Goal: Task Accomplishment & Management: Manage account settings

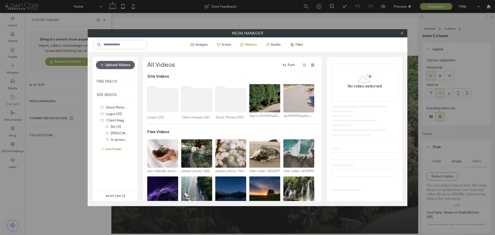
click at [63, 163] on div "Media Manager Images Icons Videos Audio Files Upload Videos Free Videos SITE VI…" at bounding box center [247, 117] width 495 height 235
click at [402, 34] on icon at bounding box center [403, 33] width 4 height 4
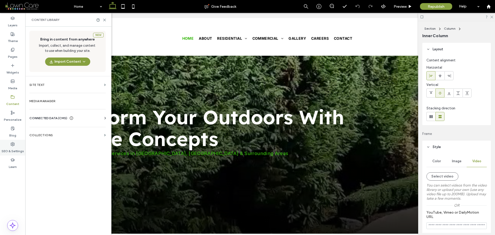
click at [18, 148] on label "SEO & Settings" at bounding box center [13, 149] width 22 height 7
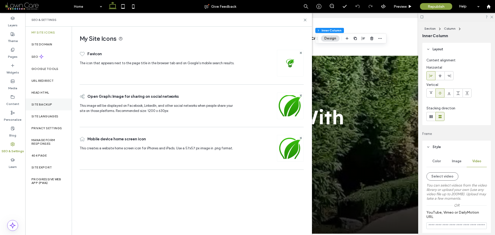
click at [48, 106] on label "Site Backup" at bounding box center [41, 105] width 21 height 4
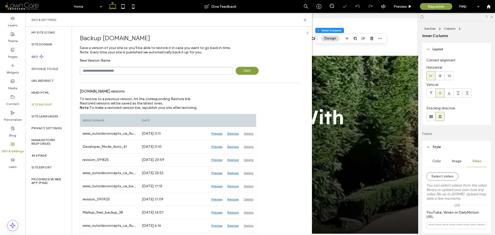
click at [132, 73] on input "text" at bounding box center [157, 71] width 154 height 8
type input "**********"
click at [242, 68] on span "Save" at bounding box center [247, 71] width 23 height 8
click at [14, 51] on icon at bounding box center [13, 50] width 4 height 4
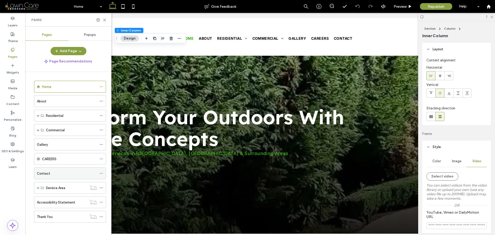
click at [47, 171] on label "Contact" at bounding box center [43, 173] width 13 height 9
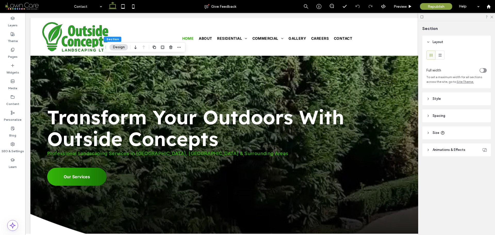
click at [444, 100] on header "Style" at bounding box center [457, 98] width 69 height 13
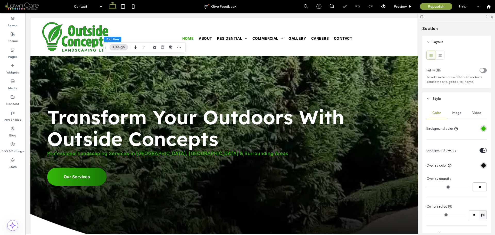
click at [461, 115] on div "Image" at bounding box center [457, 112] width 20 height 11
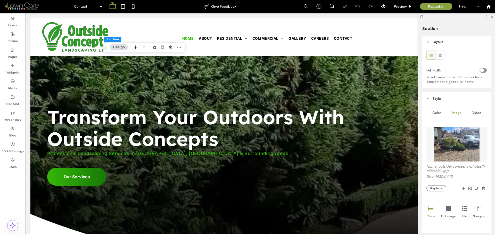
click at [456, 139] on img at bounding box center [457, 144] width 47 height 35
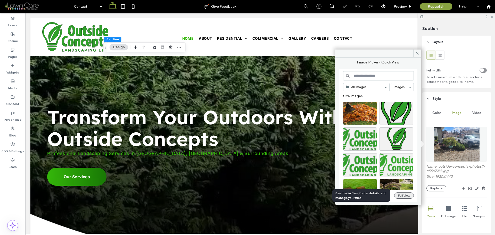
click at [410, 196] on button "Full View" at bounding box center [405, 196] width 20 height 6
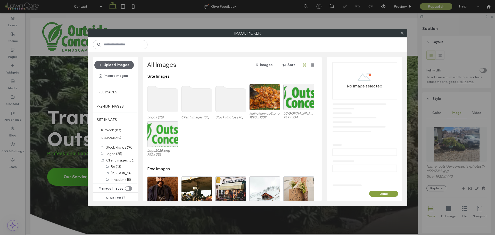
click at [196, 98] on use at bounding box center [197, 99] width 31 height 26
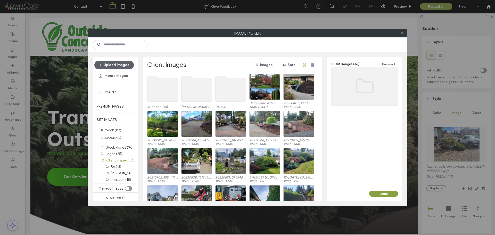
click at [401, 34] on use at bounding box center [402, 33] width 3 height 3
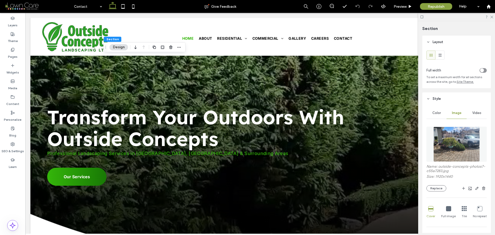
click at [457, 141] on img at bounding box center [457, 144] width 47 height 35
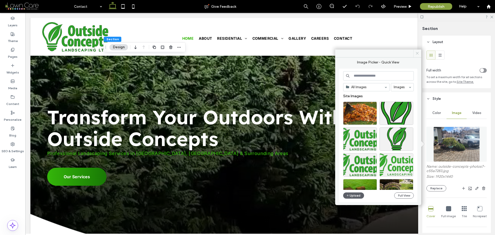
click at [416, 52] on icon at bounding box center [418, 53] width 4 height 4
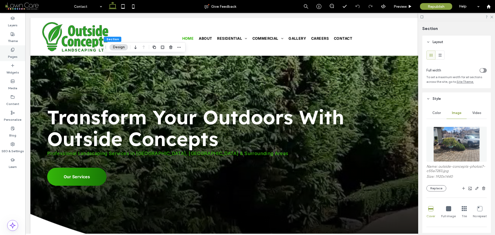
click at [11, 50] on use at bounding box center [12, 49] width 3 height 3
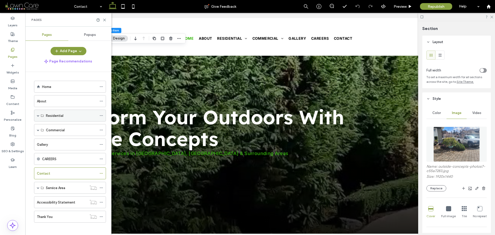
click at [37, 116] on span at bounding box center [38, 115] width 3 height 3
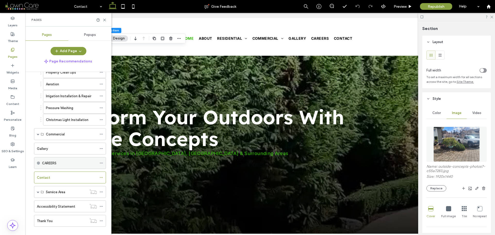
scroll to position [98, 0]
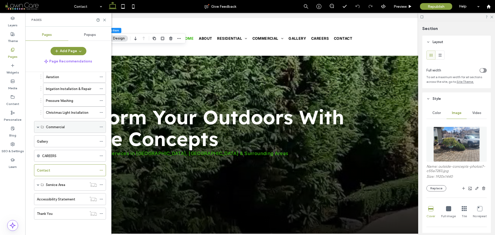
click at [37, 126] on span at bounding box center [38, 127] width 3 height 3
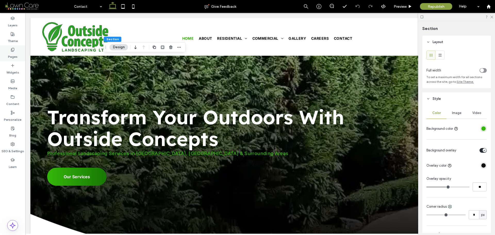
click at [14, 55] on label "Pages" at bounding box center [13, 55] width 10 height 7
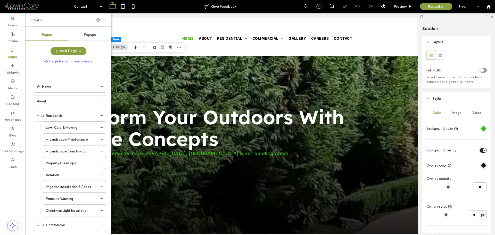
click at [458, 116] on div "Image" at bounding box center [457, 112] width 20 height 11
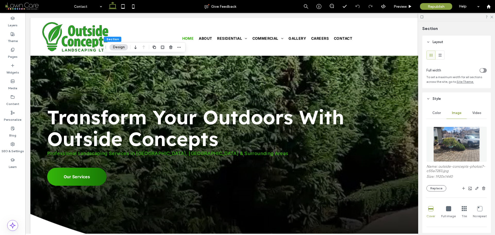
click at [466, 141] on img at bounding box center [457, 144] width 47 height 35
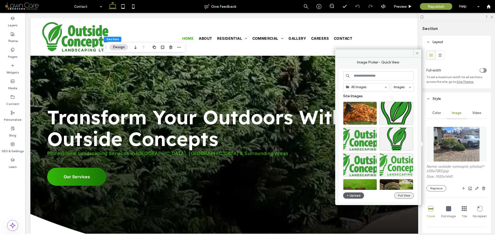
click at [407, 194] on button "Full View" at bounding box center [405, 196] width 20 height 6
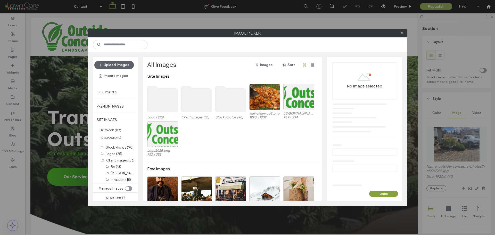
click at [195, 100] on use at bounding box center [197, 99] width 31 height 26
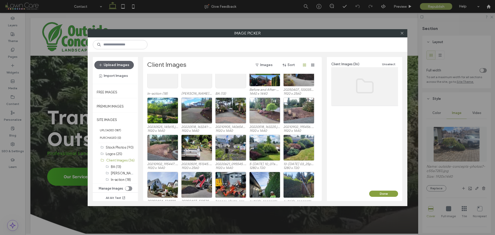
scroll to position [0, 0]
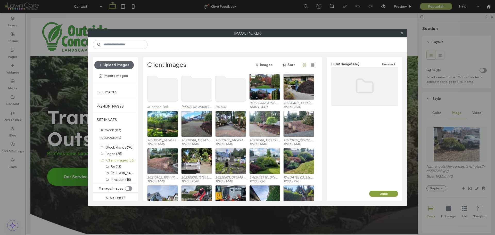
click at [148, 88] on use at bounding box center [163, 89] width 31 height 26
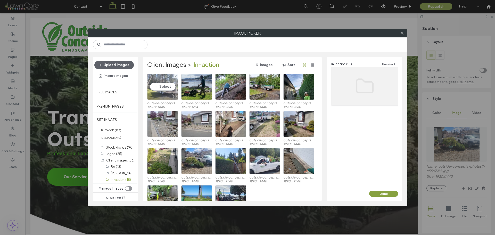
click at [169, 87] on div "Select" at bounding box center [162, 87] width 31 height 26
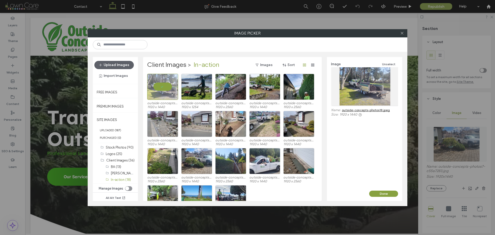
click at [361, 110] on link "outside-concepts-photos18.jpeg" at bounding box center [366, 110] width 48 height 4
click at [403, 32] on icon at bounding box center [403, 33] width 4 height 4
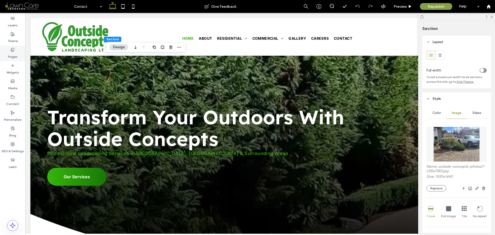
click at [15, 54] on label "Pages" at bounding box center [13, 55] width 10 height 7
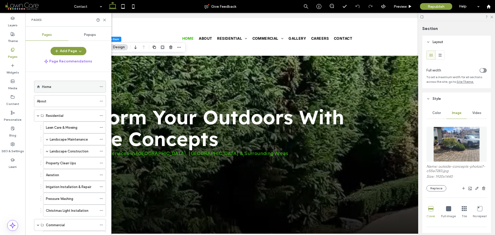
click at [58, 90] on div "Home" at bounding box center [69, 86] width 55 height 11
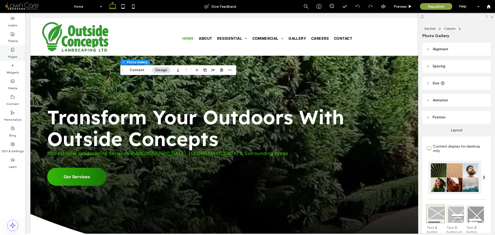
click at [8, 50] on div "Pages" at bounding box center [12, 53] width 25 height 16
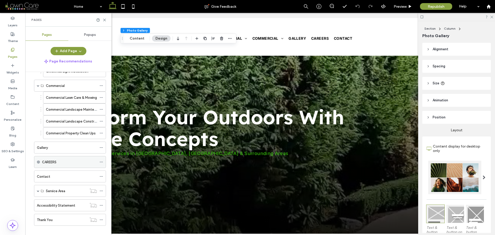
scroll to position [146, 0]
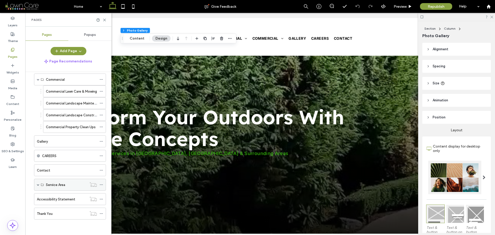
click at [38, 187] on span at bounding box center [38, 184] width 3 height 11
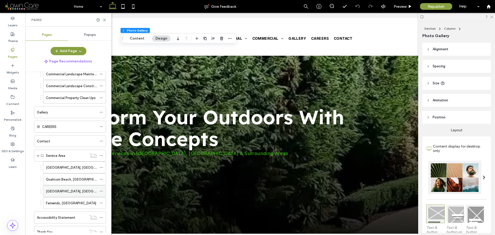
scroll to position [193, 0]
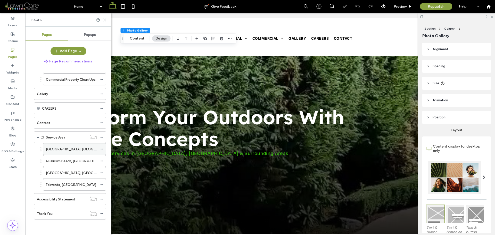
click at [70, 152] on div "[GEOGRAPHIC_DATA], [GEOGRAPHIC_DATA]" at bounding box center [71, 148] width 51 height 11
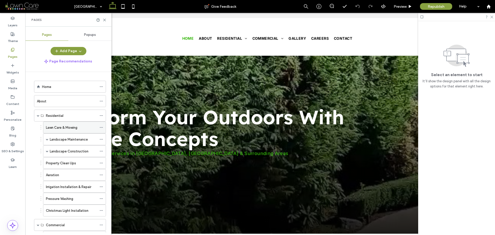
click at [74, 129] on label "Lawn Care & Mowing" at bounding box center [61, 127] width 31 height 9
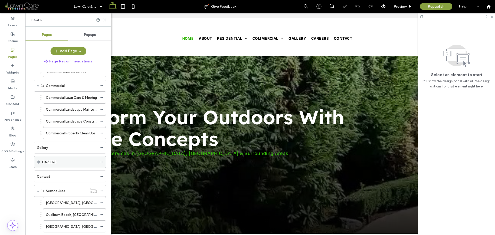
scroll to position [103, 0]
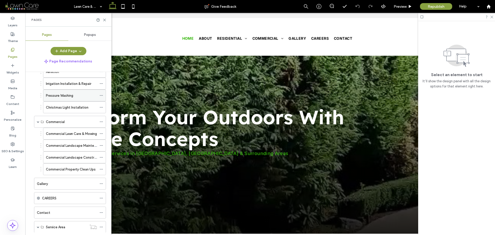
click at [101, 97] on icon at bounding box center [102, 96] width 4 height 4
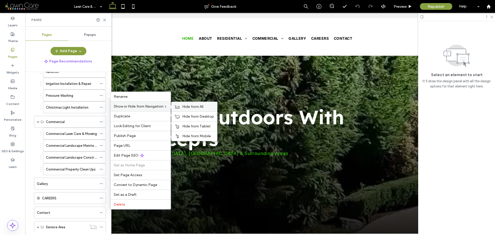
click at [183, 108] on span "Hide from All" at bounding box center [192, 107] width 21 height 4
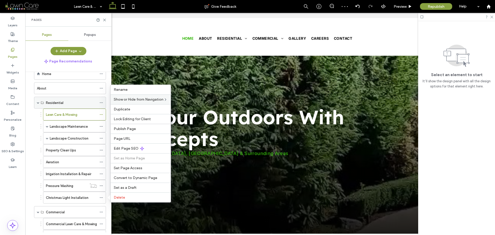
scroll to position [0, 0]
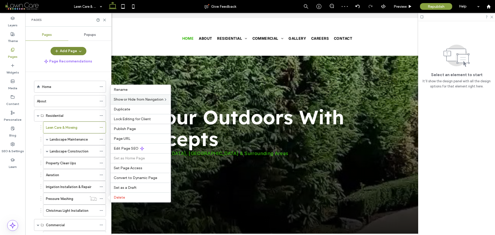
click at [80, 55] on span "button" at bounding box center [79, 51] width 5 height 8
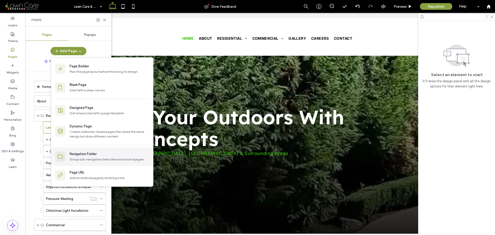
click at [93, 149] on div "Navigation Folder Group sub-navigation items like anchors and pages" at bounding box center [102, 156] width 102 height 19
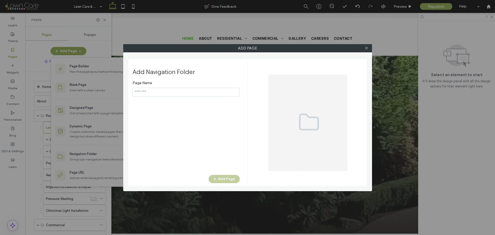
click at [171, 93] on input "notEmpty" at bounding box center [186, 92] width 107 height 9
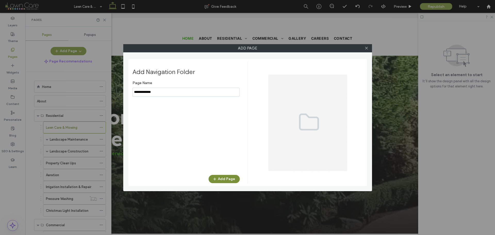
type input "**********"
click at [220, 177] on button "Add Page" at bounding box center [224, 179] width 31 height 8
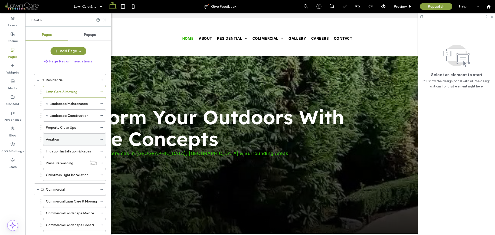
scroll to position [52, 0]
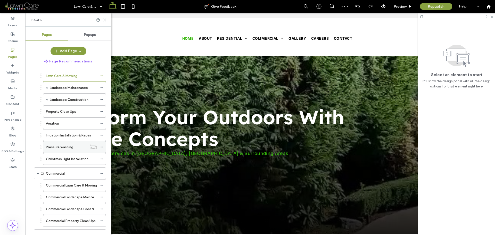
click at [102, 148] on icon at bounding box center [102, 147] width 4 height 4
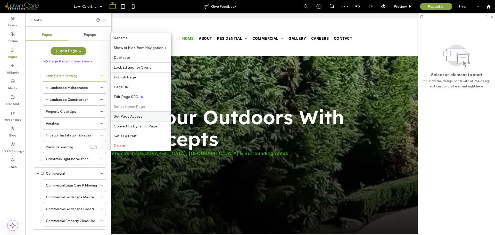
click at [133, 118] on span "Set Page Access" at bounding box center [128, 116] width 29 height 4
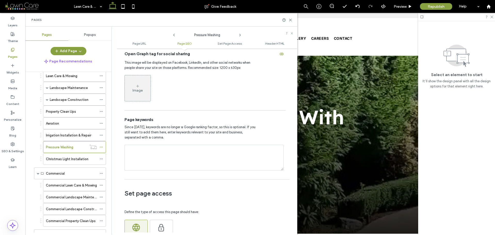
scroll to position [335, 0]
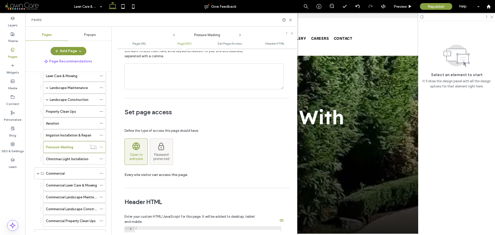
click at [160, 153] on span "Password protected" at bounding box center [161, 157] width 23 height 8
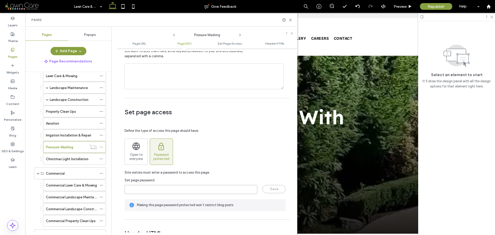
click at [150, 188] on input "page-password" at bounding box center [191, 189] width 133 height 9
type input "****"
click at [270, 189] on button "Save" at bounding box center [274, 189] width 23 height 8
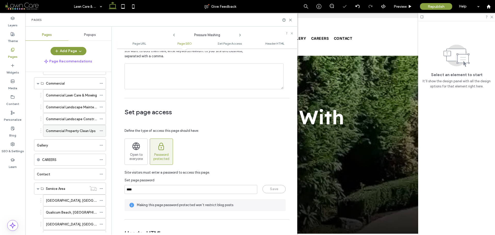
scroll to position [103, 0]
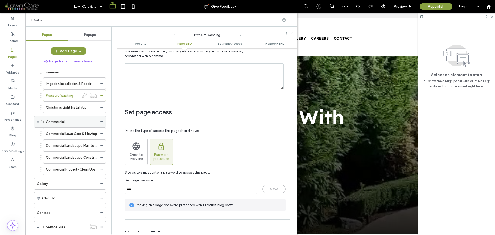
click at [37, 121] on span at bounding box center [38, 122] width 3 height 3
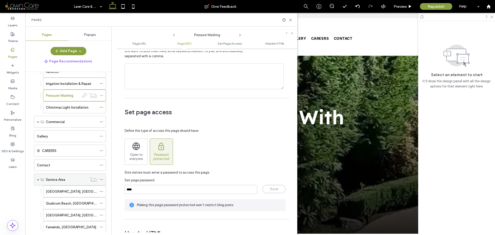
click at [37, 180] on span at bounding box center [38, 179] width 3 height 3
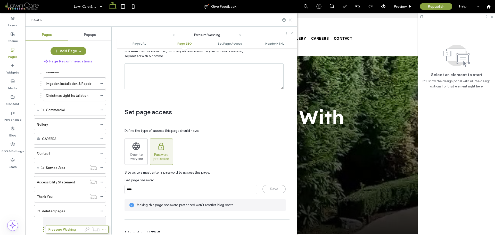
scroll to position [113, 0]
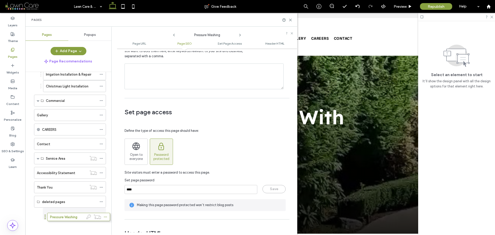
drag, startPoint x: 41, startPoint y: 95, endPoint x: 45, endPoint y: 216, distance: 120.8
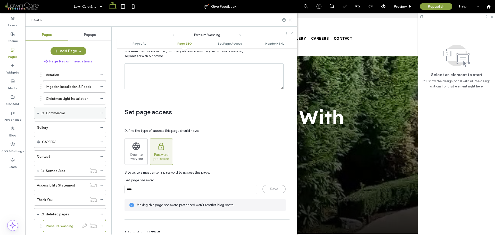
scroll to position [9, 0]
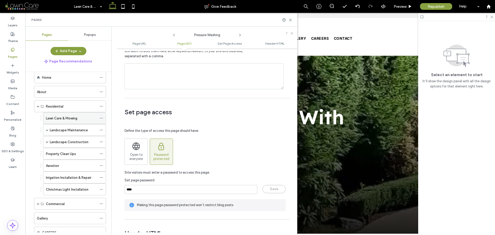
click at [64, 118] on label "Lawn Care & Mowing" at bounding box center [61, 118] width 31 height 9
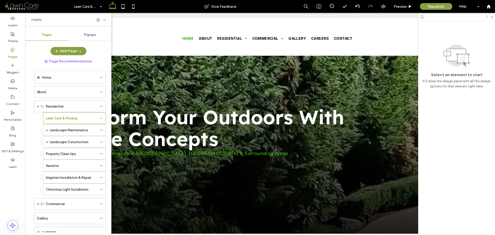
click at [103, 20] on icon at bounding box center [105, 20] width 4 height 4
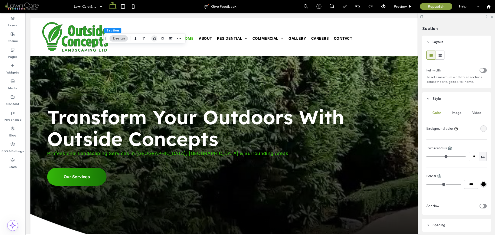
click at [155, 38] on icon "button" at bounding box center [155, 38] width 4 height 4
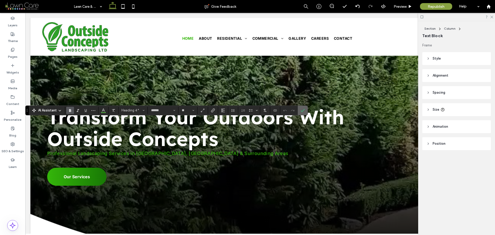
click at [303, 111] on use "Confirm" at bounding box center [303, 110] width 4 height 3
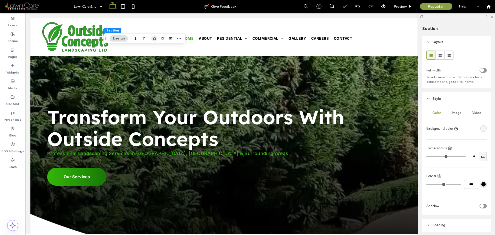
click at [155, 37] on use "button" at bounding box center [154, 38] width 3 height 3
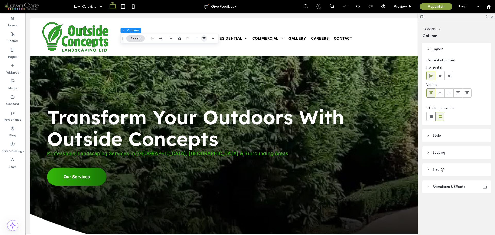
click at [203, 40] on icon "button" at bounding box center [204, 38] width 4 height 4
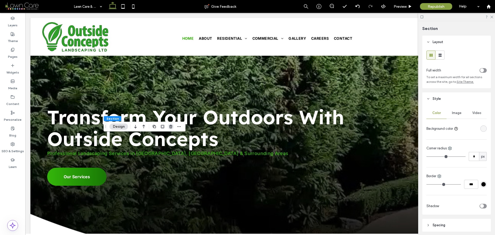
click at [169, 129] on span "button" at bounding box center [171, 127] width 6 height 6
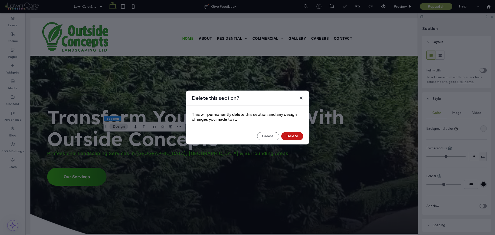
click at [296, 138] on button "Delete" at bounding box center [293, 136] width 22 height 8
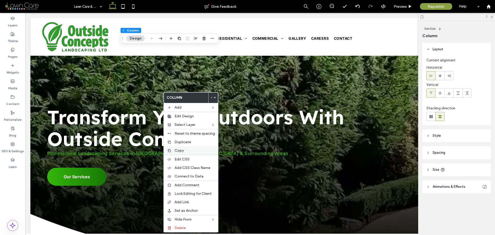
click at [180, 149] on span "Copy" at bounding box center [179, 150] width 9 height 4
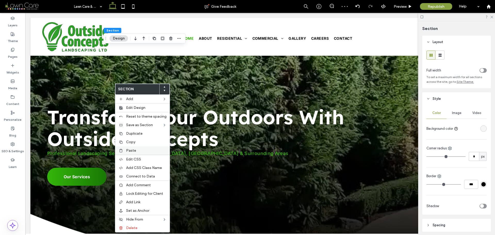
click at [130, 149] on span "Paste" at bounding box center [131, 150] width 10 height 4
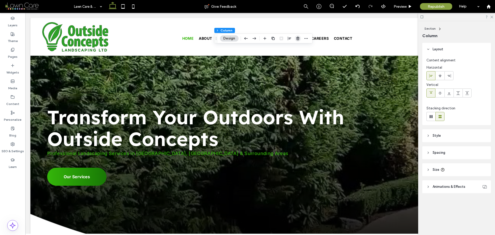
click at [297, 39] on icon "button" at bounding box center [298, 38] width 4 height 4
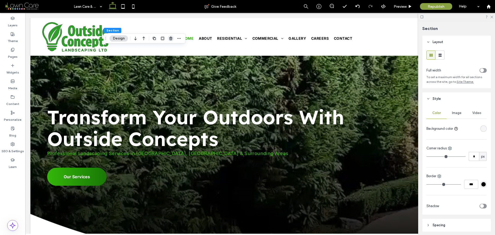
click at [171, 40] on icon "button" at bounding box center [171, 38] width 4 height 4
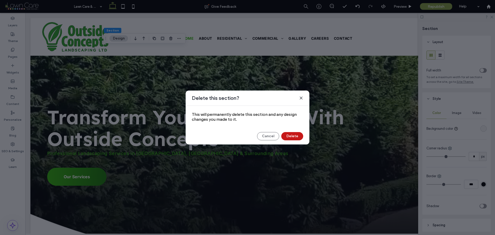
click at [293, 135] on button "Delete" at bounding box center [293, 136] width 22 height 8
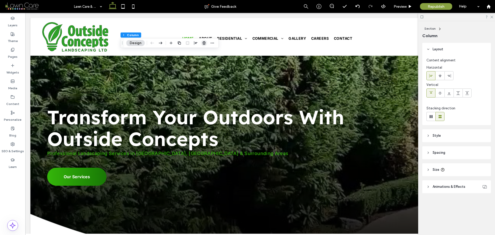
click at [205, 44] on icon "button" at bounding box center [204, 43] width 4 height 4
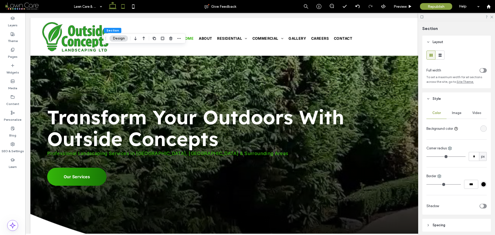
click at [124, 7] on icon at bounding box center [123, 6] width 10 height 10
type input "***"
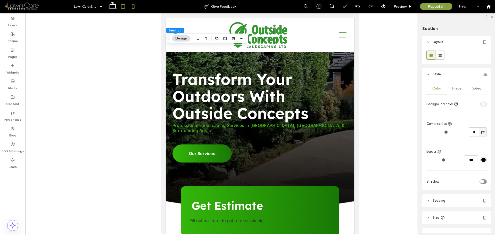
click at [133, 7] on icon at bounding box center [133, 6] width 10 height 10
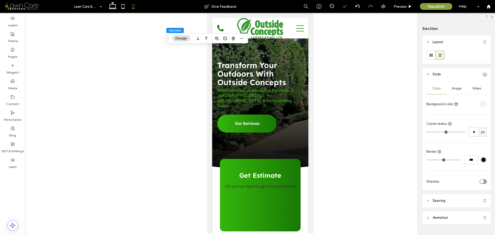
type input "*"
click at [123, 7] on icon at bounding box center [123, 6] width 10 height 10
type input "***"
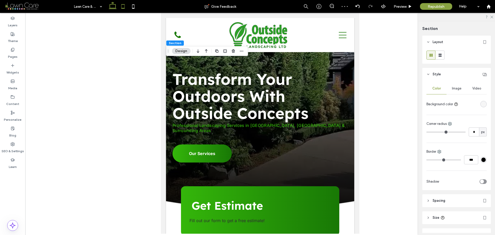
click at [115, 8] on use at bounding box center [113, 5] width 8 height 7
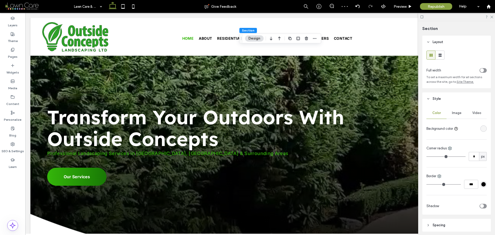
type input "***"
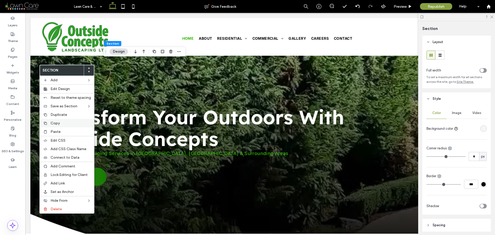
click at [58, 123] on span "Copy" at bounding box center [55, 123] width 9 height 4
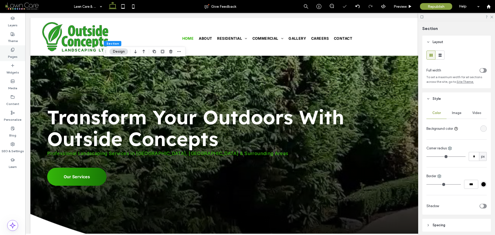
click at [19, 56] on div "Pages" at bounding box center [12, 53] width 25 height 16
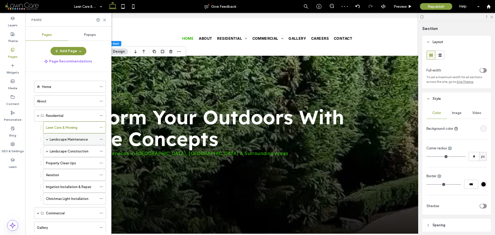
click at [66, 138] on label "Landscape Maintenance" at bounding box center [69, 139] width 38 height 9
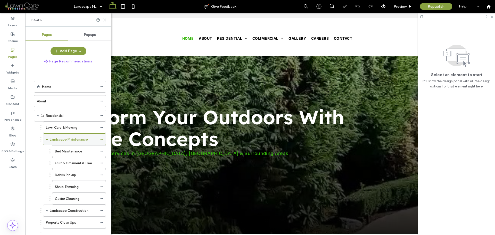
click at [48, 139] on span at bounding box center [47, 139] width 3 height 3
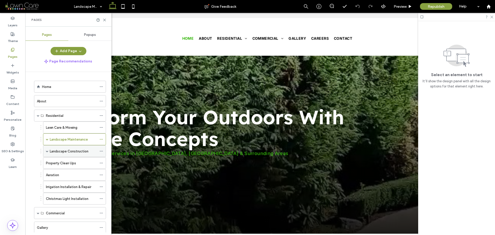
click at [52, 150] on label "Landscape Construction" at bounding box center [69, 151] width 39 height 9
click at [46, 151] on span at bounding box center [47, 151] width 3 height 3
click at [55, 164] on label "Property Clean Ups" at bounding box center [61, 163] width 30 height 9
click at [105, 20] on icon at bounding box center [105, 20] width 4 height 4
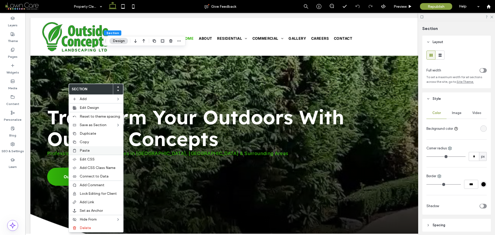
click at [85, 150] on span "Paste" at bounding box center [85, 150] width 10 height 4
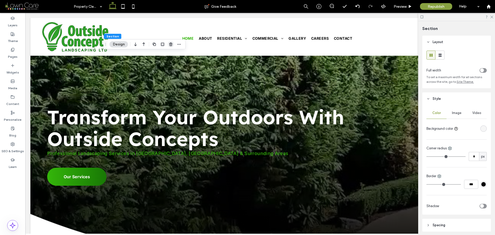
click at [169, 45] on icon "button" at bounding box center [171, 44] width 4 height 4
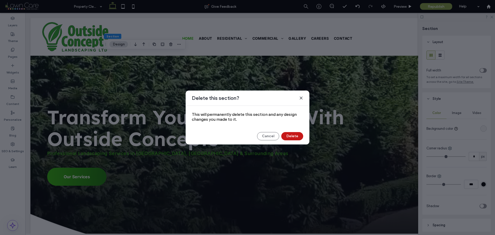
click at [290, 135] on button "Delete" at bounding box center [293, 136] width 22 height 8
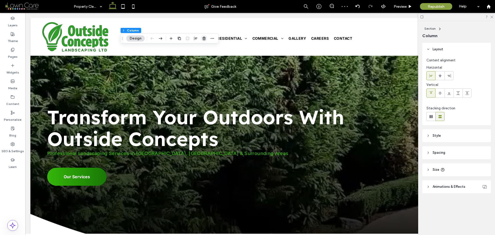
click at [204, 38] on icon "button" at bounding box center [204, 38] width 4 height 4
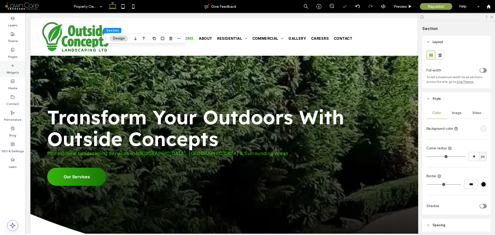
drag, startPoint x: 16, startPoint y: 48, endPoint x: 21, endPoint y: 62, distance: 15.4
click at [16, 48] on div "Pages" at bounding box center [12, 53] width 25 height 16
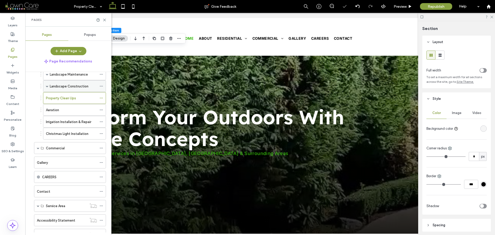
scroll to position [77, 0]
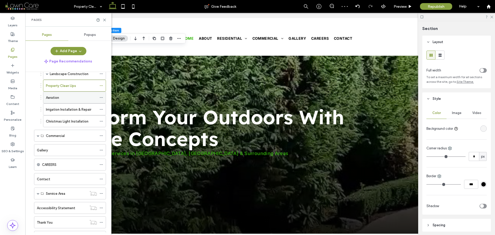
click at [68, 99] on div "Aeration" at bounding box center [71, 97] width 51 height 5
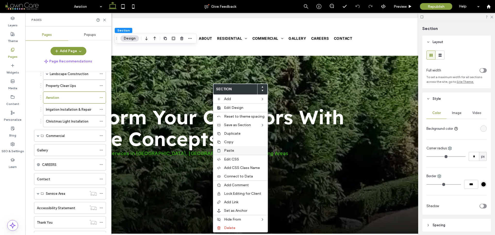
click at [228, 151] on span "Paste" at bounding box center [229, 150] width 10 height 4
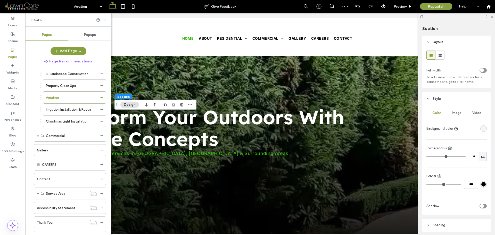
click at [106, 22] on icon at bounding box center [105, 20] width 4 height 4
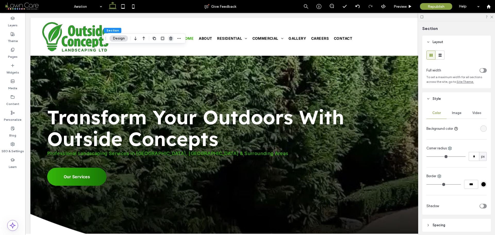
click at [170, 40] on icon "button" at bounding box center [171, 38] width 4 height 4
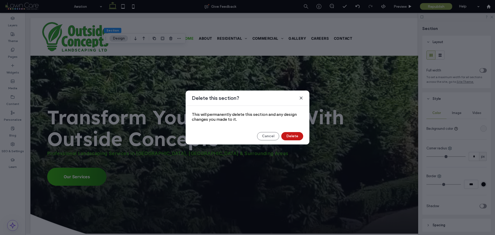
click at [289, 135] on button "Delete" at bounding box center [293, 136] width 22 height 8
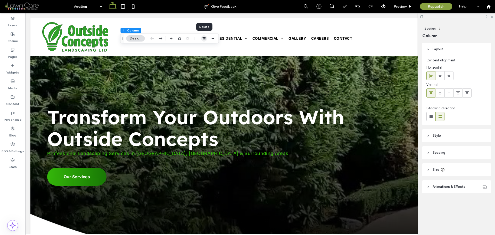
click at [203, 39] on use "button" at bounding box center [204, 38] width 3 height 3
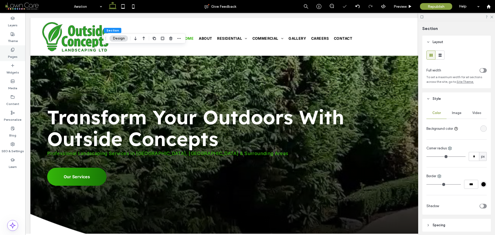
click at [19, 56] on div "Pages" at bounding box center [12, 53] width 25 height 16
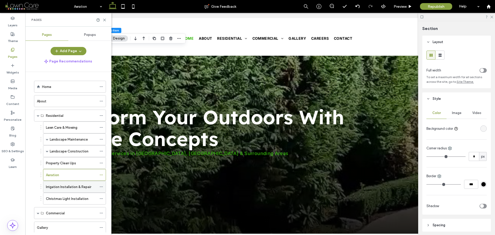
click at [78, 187] on label "Irrigation Installation & Repair" at bounding box center [68, 186] width 45 height 9
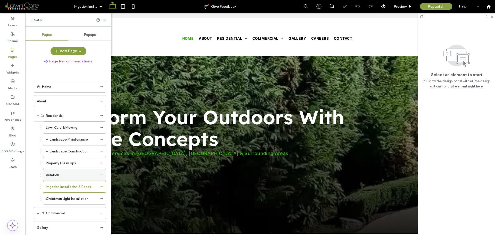
click at [77, 174] on div "Aeration" at bounding box center [71, 174] width 51 height 5
click at [75, 188] on label "Irrigation Installation & Repair" at bounding box center [68, 186] width 45 height 9
click at [105, 20] on use at bounding box center [104, 20] width 2 height 2
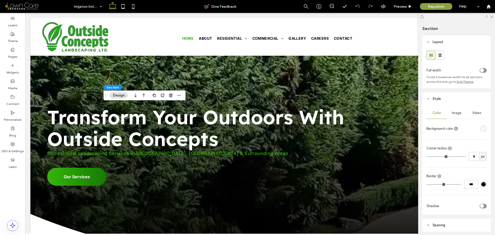
click at [172, 97] on icon "button" at bounding box center [171, 95] width 4 height 4
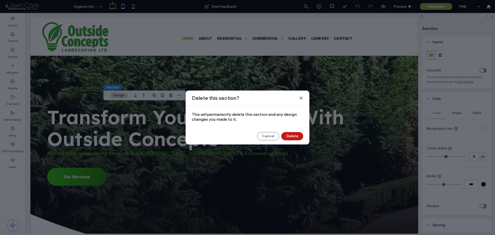
click at [290, 134] on button "Delete" at bounding box center [293, 136] width 22 height 8
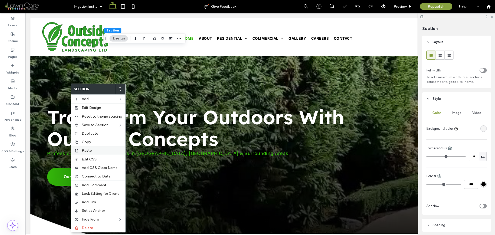
click at [92, 148] on div "Paste" at bounding box center [98, 150] width 54 height 9
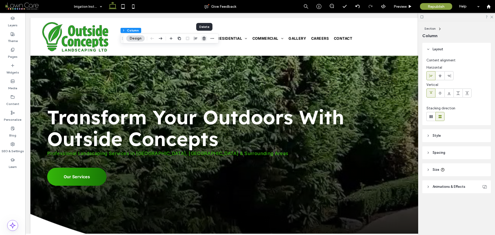
click at [204, 40] on icon "button" at bounding box center [204, 38] width 4 height 4
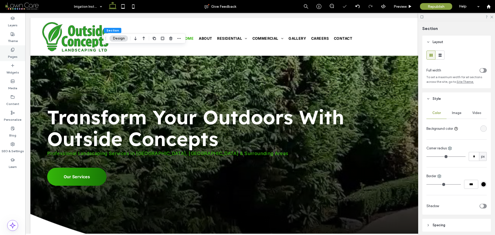
click at [15, 50] on div "Pages" at bounding box center [12, 53] width 25 height 16
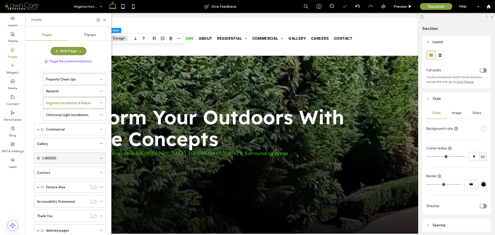
scroll to position [103, 0]
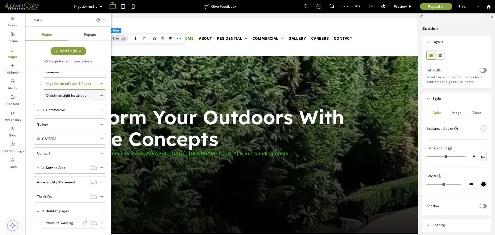
click at [72, 95] on label "Christmas Light Installation" at bounding box center [67, 95] width 43 height 9
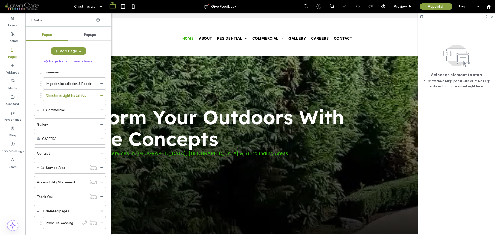
click at [105, 18] on icon at bounding box center [105, 20] width 4 height 4
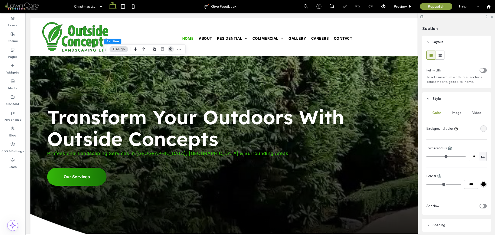
click at [171, 50] on use "button" at bounding box center [170, 48] width 3 height 3
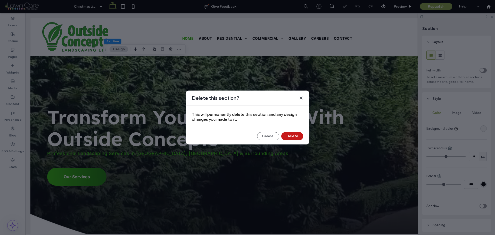
click at [292, 134] on button "Delete" at bounding box center [293, 136] width 22 height 8
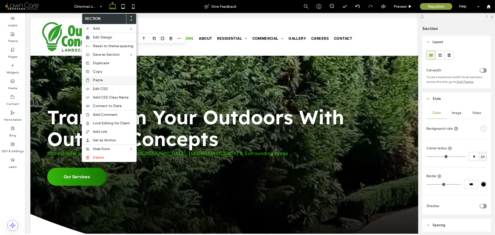
click at [98, 80] on span "Paste" at bounding box center [98, 80] width 10 height 4
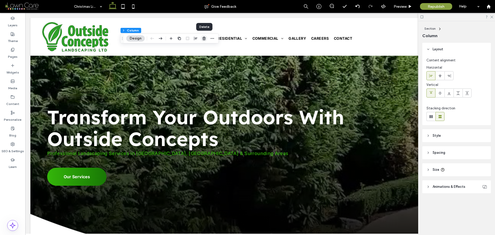
click at [205, 38] on icon "button" at bounding box center [204, 38] width 4 height 4
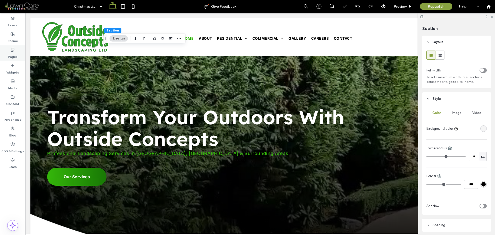
click at [15, 50] on div "Pages" at bounding box center [12, 53] width 25 height 16
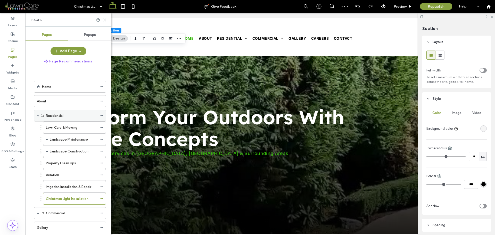
click at [38, 116] on span at bounding box center [38, 115] width 3 height 3
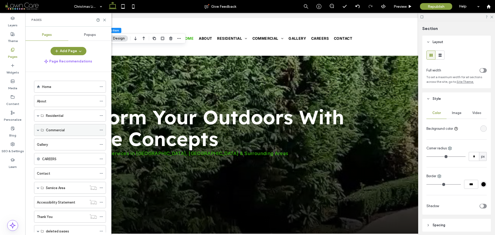
click at [40, 130] on div "Commercial" at bounding box center [70, 130] width 72 height 12
click at [38, 131] on span at bounding box center [38, 130] width 3 height 3
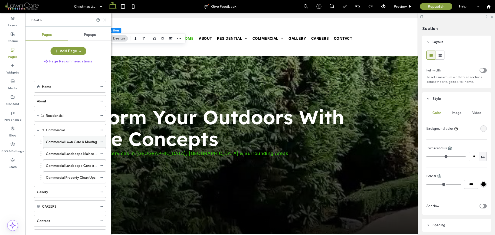
click at [59, 141] on label "Commercial Lawn Care & Mowing" at bounding box center [71, 142] width 51 height 9
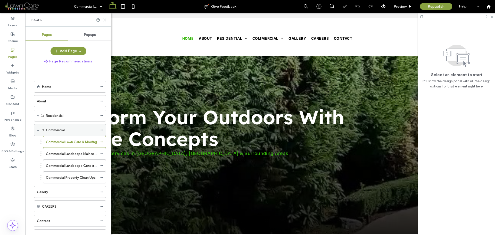
click at [38, 131] on span at bounding box center [38, 130] width 3 height 3
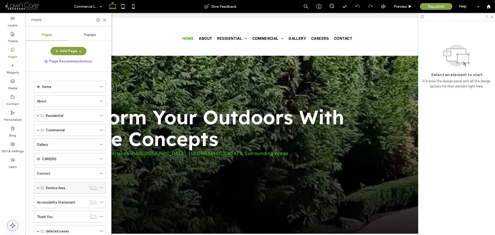
click at [39, 187] on div "Service Area" at bounding box center [70, 188] width 72 height 12
click at [38, 188] on span at bounding box center [38, 188] width 3 height 3
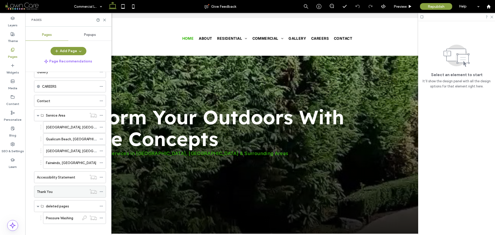
scroll to position [77, 0]
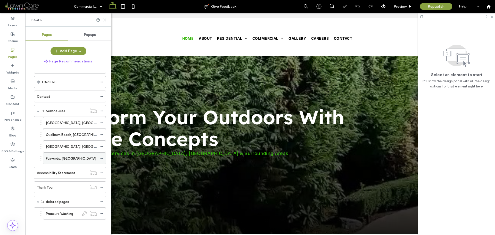
click at [67, 162] on div "Fairwinds, [GEOGRAPHIC_DATA]" at bounding box center [71, 158] width 51 height 11
click at [38, 202] on span at bounding box center [38, 202] width 3 height 3
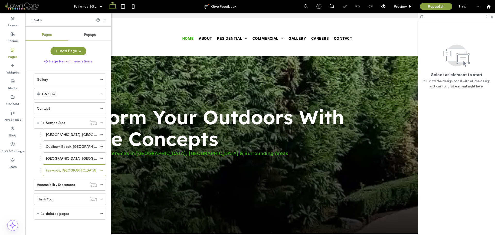
click at [104, 20] on icon at bounding box center [105, 20] width 4 height 4
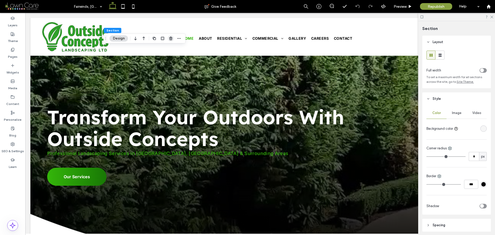
click at [171, 40] on icon "button" at bounding box center [171, 38] width 4 height 4
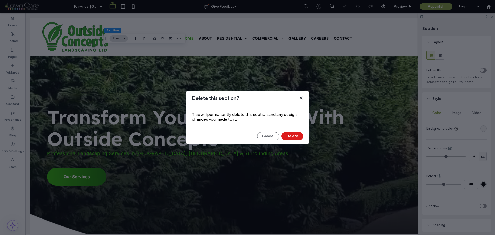
click at [302, 98] on icon at bounding box center [301, 98] width 4 height 4
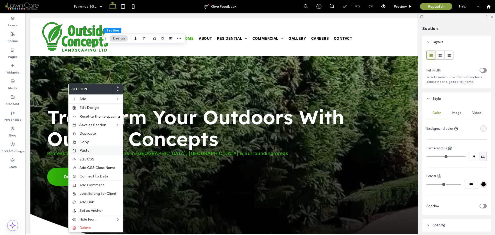
click at [82, 152] on span "Paste" at bounding box center [84, 150] width 10 height 4
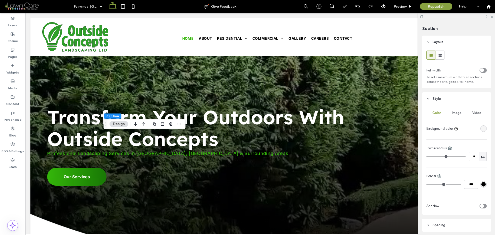
click at [446, 101] on header "Style" at bounding box center [457, 98] width 69 height 13
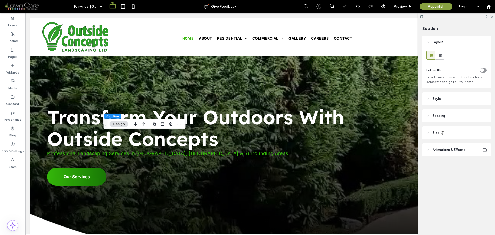
click at [449, 116] on header "Spacing" at bounding box center [457, 115] width 69 height 13
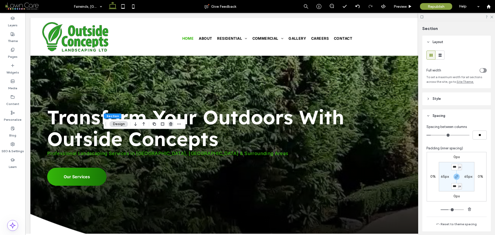
click at [169, 124] on icon "button" at bounding box center [171, 124] width 4 height 4
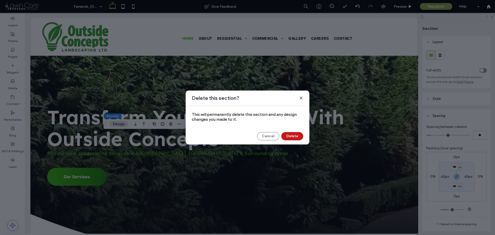
click at [294, 137] on button "Delete" at bounding box center [293, 136] width 22 height 8
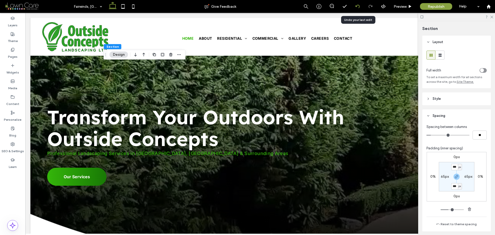
click at [356, 9] on div at bounding box center [357, 6] width 13 height 13
click at [359, 6] on icon at bounding box center [358, 6] width 4 height 4
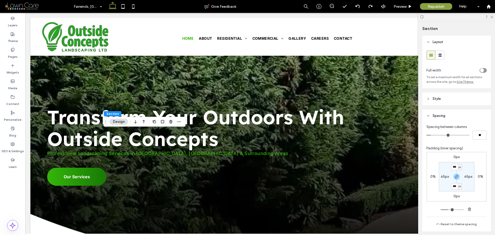
click at [124, 9] on icon at bounding box center [123, 6] width 10 height 10
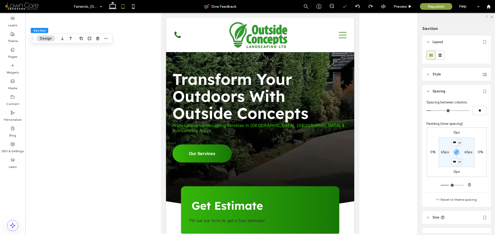
type input "***"
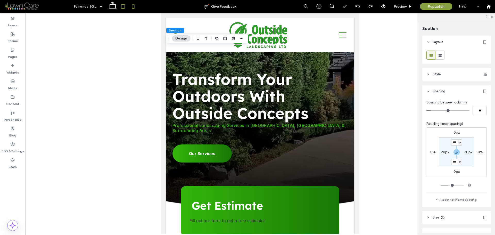
click at [133, 8] on icon at bounding box center [133, 6] width 10 height 10
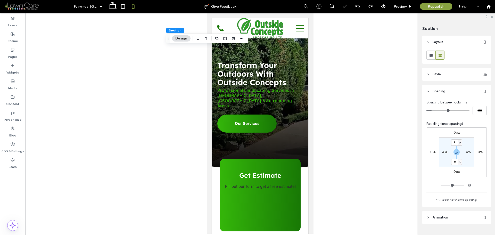
type input "*"
type input "**"
type input "*"
click at [115, 9] on icon at bounding box center [113, 6] width 10 height 10
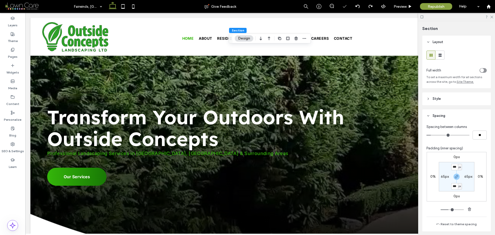
type input "***"
click at [458, 176] on span "button" at bounding box center [457, 177] width 6 height 6
click at [454, 186] on label "130px" at bounding box center [456, 186] width 9 height 4
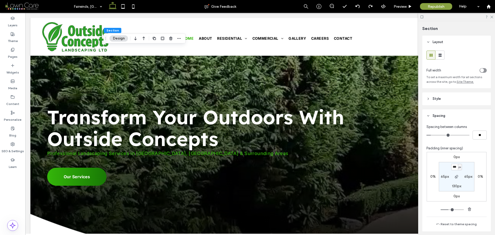
type input "***"
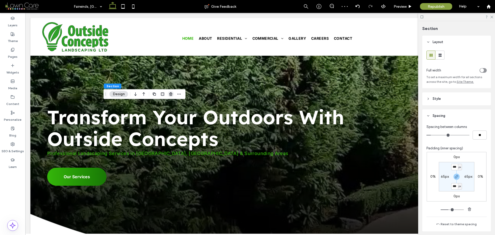
click at [170, 95] on use "button" at bounding box center [170, 93] width 3 height 3
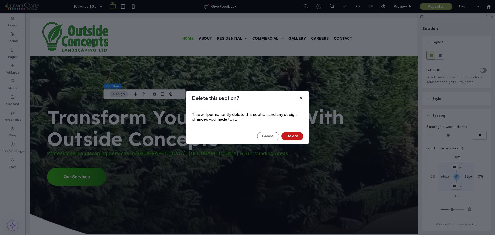
click at [295, 134] on button "Delete" at bounding box center [293, 136] width 22 height 8
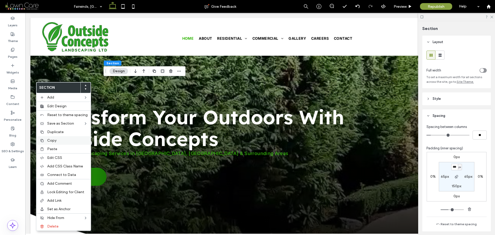
click at [52, 140] on span "Copy" at bounding box center [51, 140] width 9 height 4
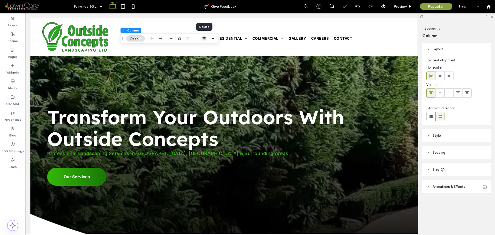
click at [205, 38] on use "button" at bounding box center [204, 38] width 3 height 3
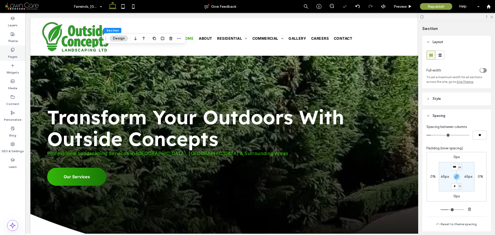
click at [10, 53] on label "Pages" at bounding box center [13, 55] width 10 height 7
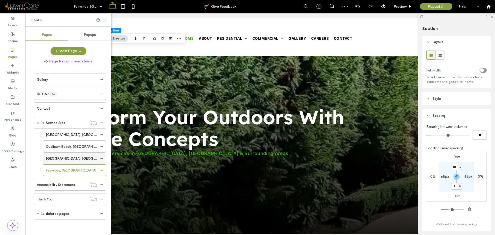
click at [77, 158] on div "[GEOGRAPHIC_DATA], [GEOGRAPHIC_DATA]" at bounding box center [71, 158] width 51 height 5
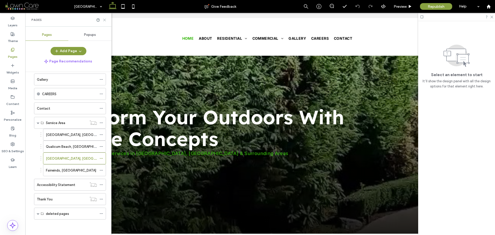
click at [105, 20] on use at bounding box center [104, 20] width 2 height 2
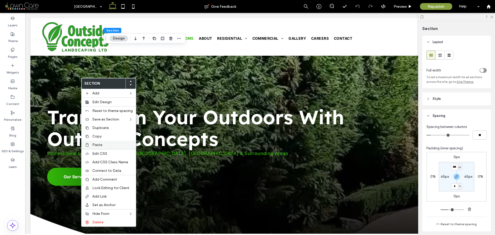
click at [100, 141] on div "Paste" at bounding box center [109, 145] width 54 height 9
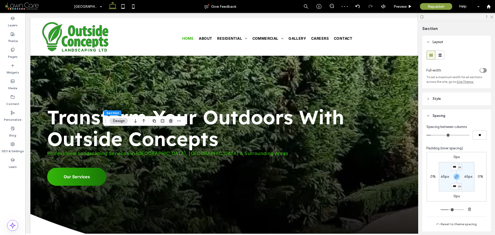
click at [170, 123] on use "button" at bounding box center [170, 120] width 3 height 3
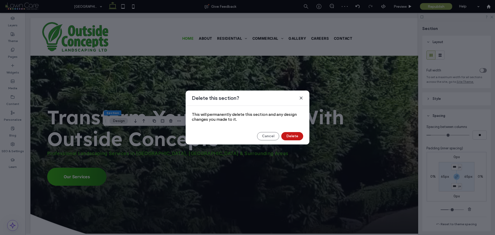
click at [295, 135] on button "Delete" at bounding box center [293, 136] width 22 height 8
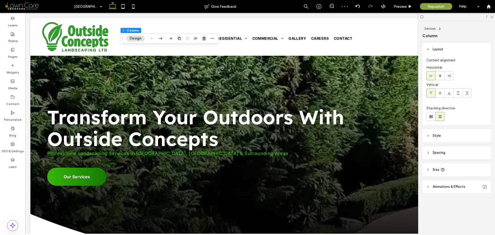
click at [203, 39] on use "button" at bounding box center [204, 38] width 3 height 3
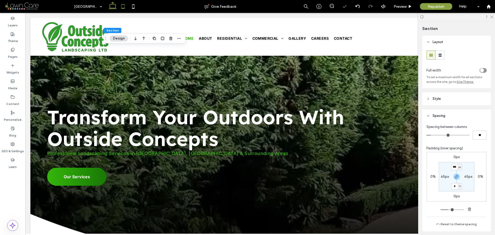
click at [124, 7] on icon at bounding box center [123, 6] width 10 height 10
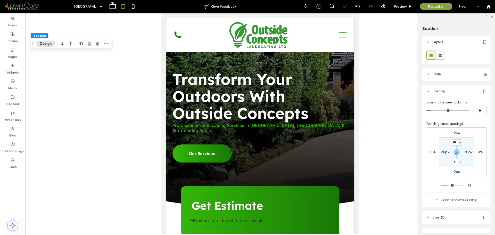
type input "***"
click at [134, 6] on icon at bounding box center [133, 6] width 10 height 10
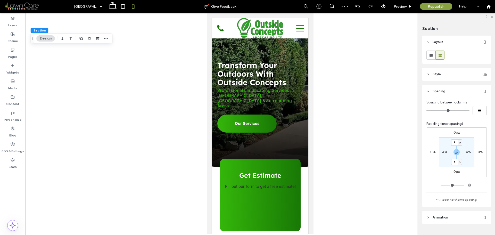
type input "*"
click at [117, 10] on icon at bounding box center [113, 6] width 10 height 10
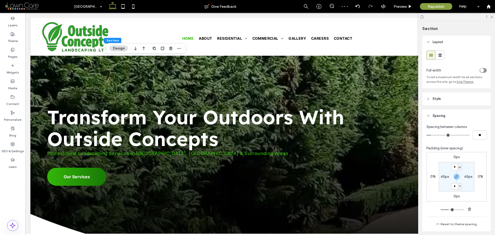
type input "***"
click at [9, 52] on label "Pages" at bounding box center [13, 55] width 10 height 7
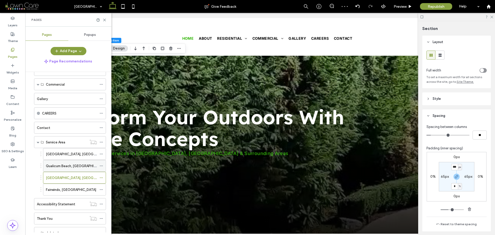
scroll to position [65, 0]
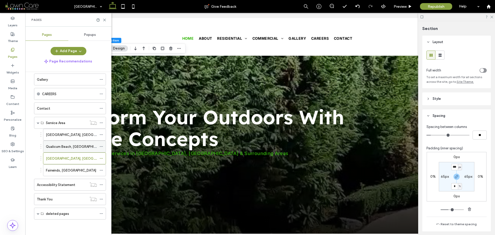
click at [73, 149] on label "Qualicum Beach, [GEOGRAPHIC_DATA]" at bounding box center [76, 146] width 61 height 9
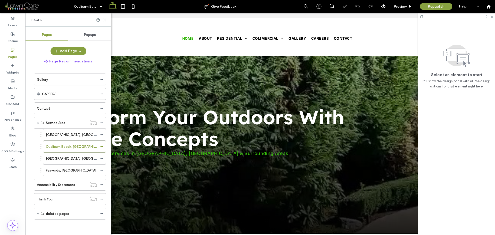
click at [106, 20] on icon at bounding box center [105, 20] width 4 height 4
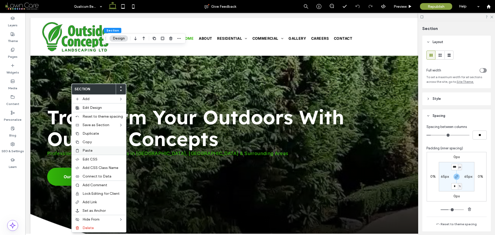
click at [89, 150] on span "Paste" at bounding box center [88, 150] width 10 height 4
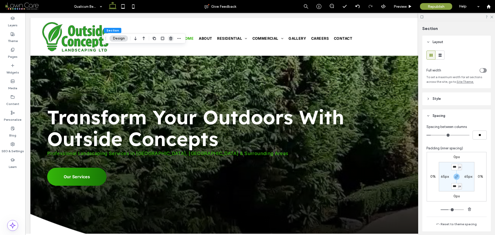
click at [171, 41] on span "button" at bounding box center [171, 38] width 6 height 6
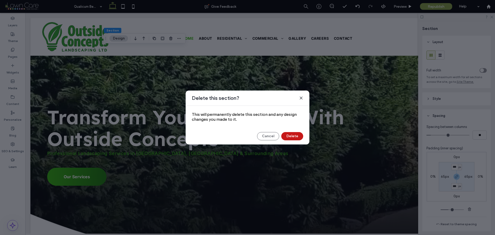
click at [293, 134] on button "Delete" at bounding box center [293, 136] width 22 height 8
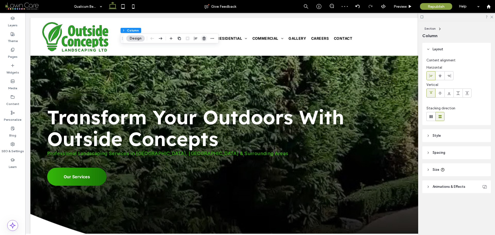
click at [204, 39] on icon "button" at bounding box center [204, 38] width 4 height 4
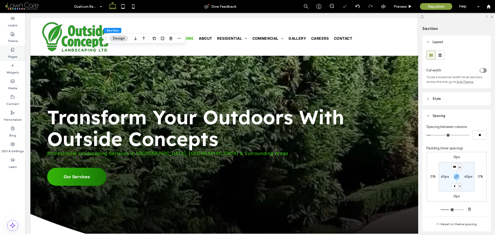
click at [13, 52] on icon at bounding box center [13, 50] width 4 height 4
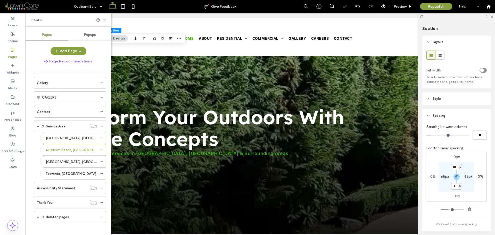
scroll to position [65, 0]
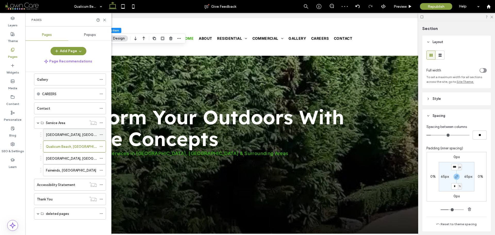
click at [71, 137] on div "[GEOGRAPHIC_DATA], [GEOGRAPHIC_DATA]" at bounding box center [71, 134] width 51 height 5
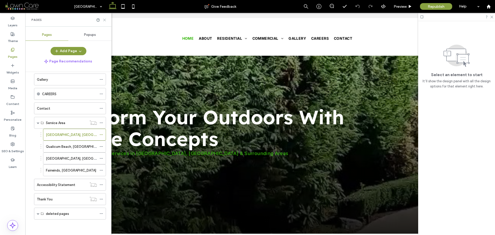
click at [104, 20] on icon at bounding box center [105, 20] width 4 height 4
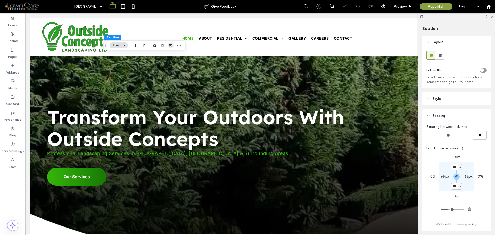
click at [170, 46] on icon "button" at bounding box center [171, 45] width 4 height 4
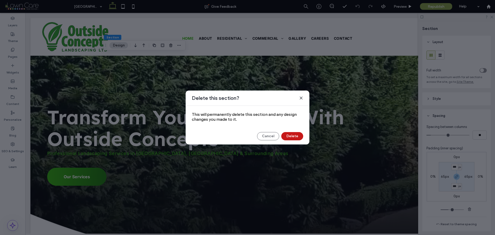
click at [295, 134] on button "Delete" at bounding box center [293, 136] width 22 height 8
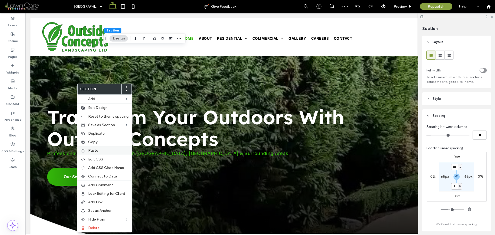
click at [95, 150] on span "Paste" at bounding box center [93, 150] width 10 height 4
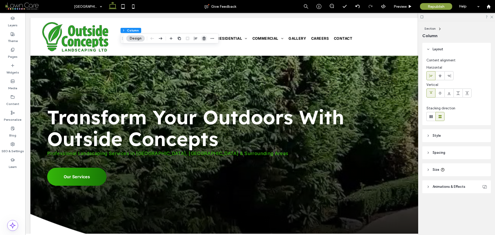
click at [206, 38] on icon "button" at bounding box center [204, 38] width 4 height 4
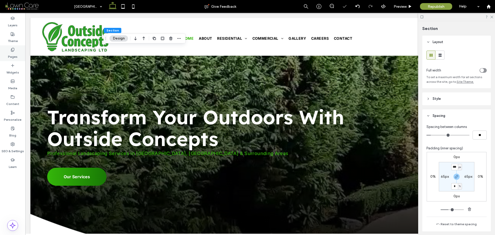
click at [16, 55] on label "Pages" at bounding box center [13, 55] width 10 height 7
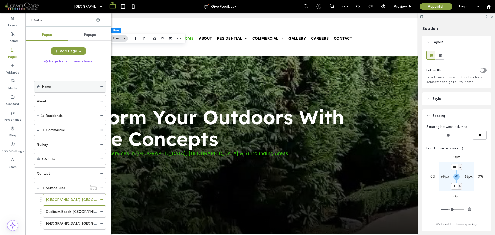
click at [64, 85] on div "Home" at bounding box center [69, 86] width 55 height 5
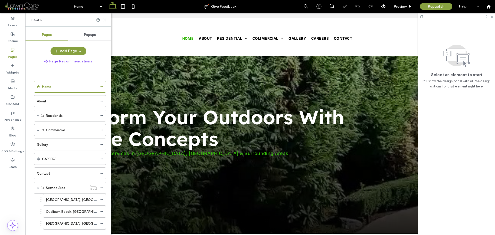
click at [105, 20] on icon at bounding box center [105, 20] width 4 height 4
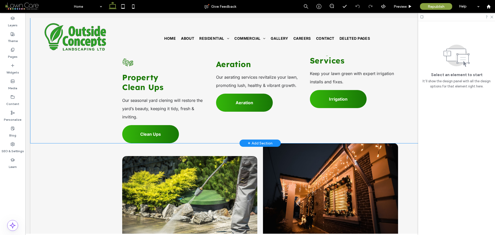
scroll to position [1110, 0]
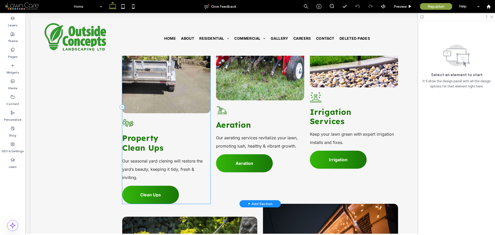
click at [189, 119] on div "Button A black and white drawing of three leaves on a white background. Propert…" at bounding box center [166, 107] width 88 height 194
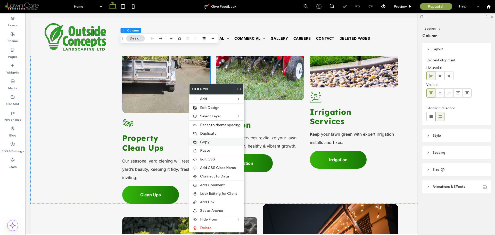
click at [208, 140] on span "Copy" at bounding box center [204, 142] width 9 height 4
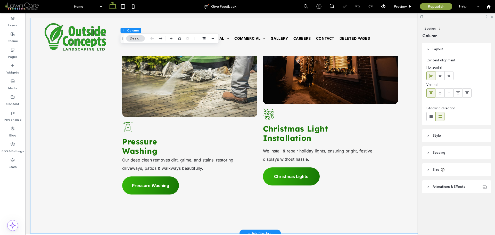
scroll to position [1316, 0]
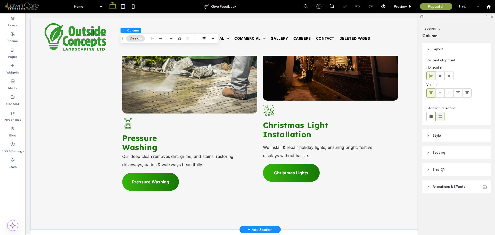
click at [103, 155] on div "Button pressure washer Pressure ﻿ Washing Our deep clean removes dirt, grime, a…" at bounding box center [260, 113] width 460 height 232
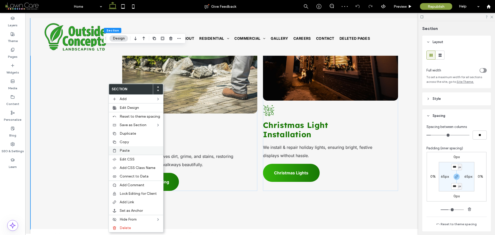
click at [127, 151] on span "Paste" at bounding box center [125, 150] width 10 height 4
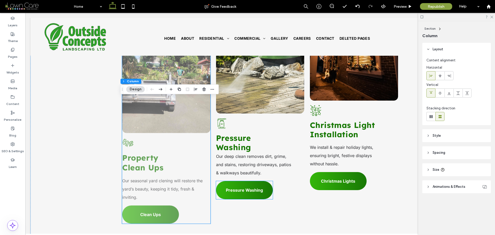
scroll to position [1239, 0]
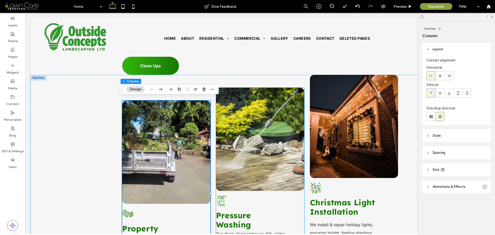
click at [296, 188] on div "Button pressure washer Pressure ﻿ Washing Our deep clean removes dirt, grime, a…" at bounding box center [260, 191] width 88 height 207
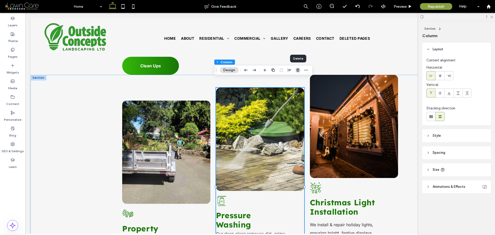
click at [298, 70] on icon "button" at bounding box center [298, 70] width 4 height 4
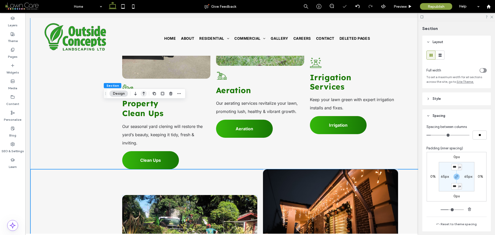
scroll to position [1135, 0]
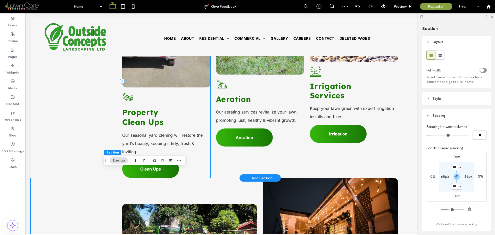
click at [207, 95] on div "Button A black and white drawing of three leaves on a white background. Propert…" at bounding box center [166, 81] width 88 height 194
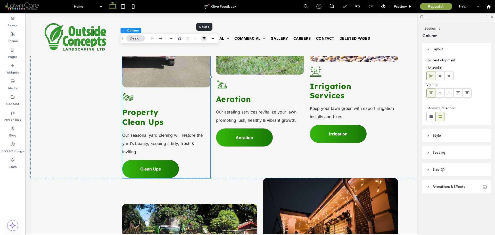
click at [205, 38] on use "button" at bounding box center [204, 38] width 3 height 3
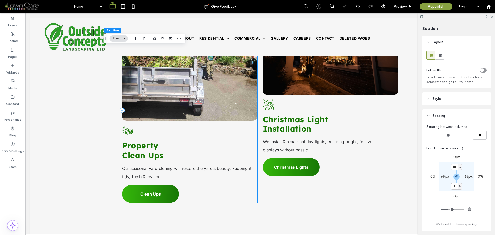
scroll to position [1187, 0]
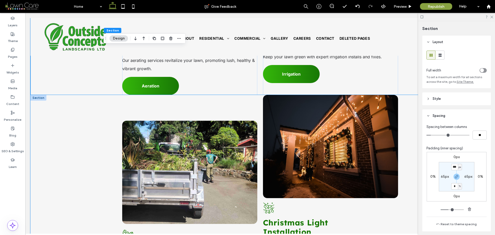
click at [79, 130] on div "Button A black and white drawing of three leaves on a white background. Propert…" at bounding box center [260, 220] width 460 height 250
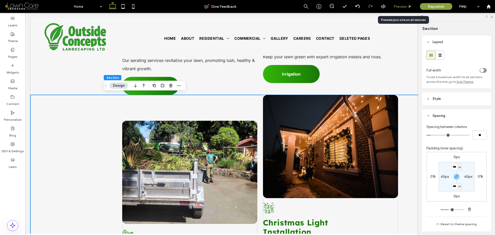
drag, startPoint x: 411, startPoint y: 6, endPoint x: 365, endPoint y: 46, distance: 59.8
click at [411, 6] on use at bounding box center [410, 6] width 3 height 3
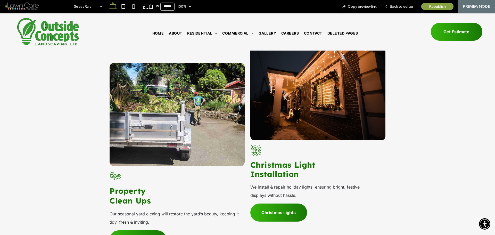
scroll to position [1234, 0]
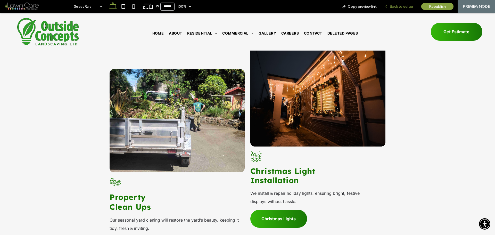
click at [390, 6] on div "Back to editor" at bounding box center [399, 6] width 37 height 4
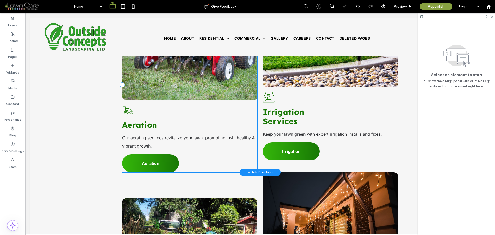
scroll to position [1084, 0]
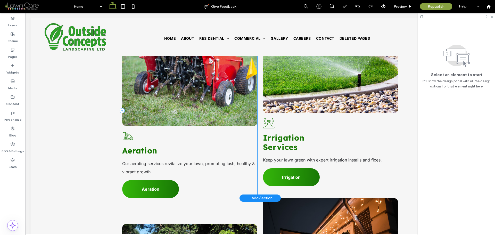
click at [211, 129] on div "Button A black and white drawing of a wheelchair on a white background. Aeratio…" at bounding box center [189, 110] width 135 height 175
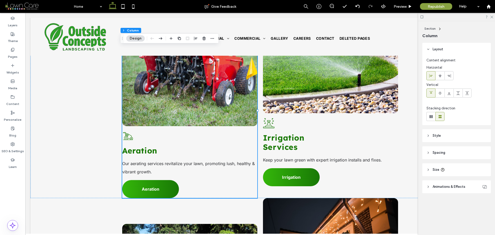
click at [444, 153] on span "Spacing" at bounding box center [439, 152] width 13 height 5
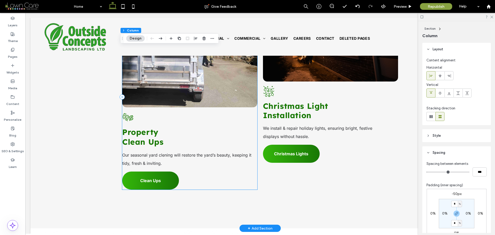
scroll to position [1290, 0]
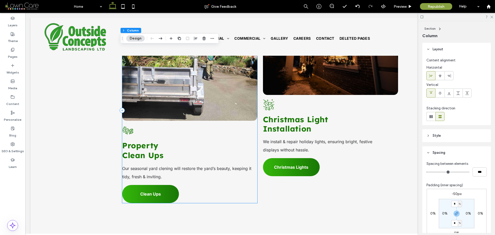
click at [231, 124] on div "Button A black and white drawing of three leaves on a white background. Propert…" at bounding box center [189, 111] width 135 height 186
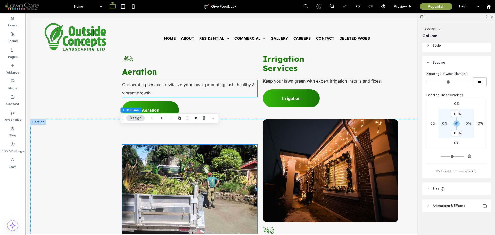
scroll to position [1110, 0]
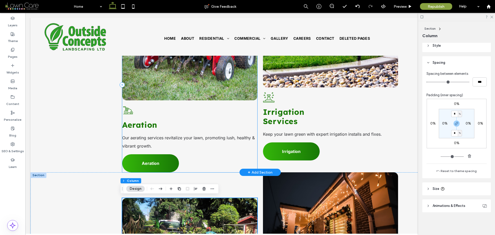
click at [244, 117] on div "Button A black and white drawing of a wheelchair on a white background. Aeratio…" at bounding box center [189, 84] width 135 height 175
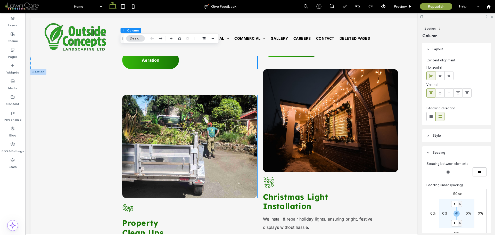
scroll to position [1265, 0]
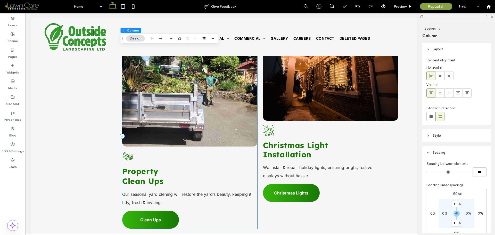
click at [209, 149] on div "Button A black and white drawing of three leaves on a white background. Propert…" at bounding box center [189, 136] width 135 height 186
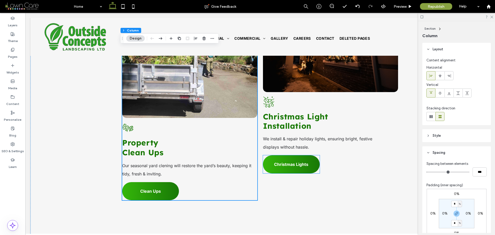
scroll to position [1290, 0]
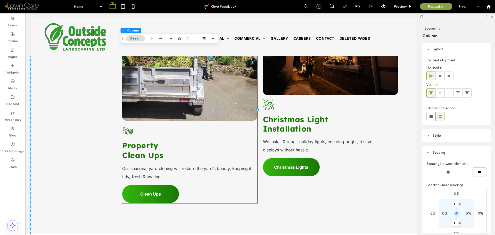
click at [455, 213] on icon "button" at bounding box center [457, 214] width 4 height 4
click at [457, 194] on label "0%" at bounding box center [456, 194] width 5 height 4
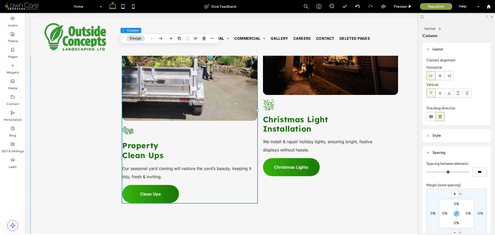
click at [458, 194] on div "%" at bounding box center [460, 194] width 4 height 6
click at [458, 201] on span "px" at bounding box center [457, 201] width 4 height 5
drag, startPoint x: 454, startPoint y: 213, endPoint x: 455, endPoint y: 210, distance: 3.6
click at [455, 212] on icon "button" at bounding box center [457, 214] width 4 height 4
click at [455, 195] on input "*" at bounding box center [455, 194] width 7 height 6
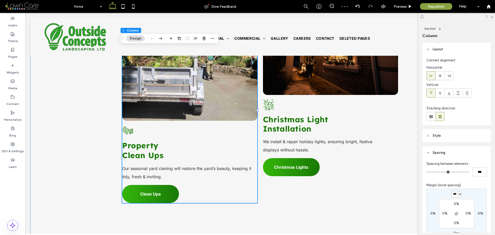
type input "***"
type input "*"
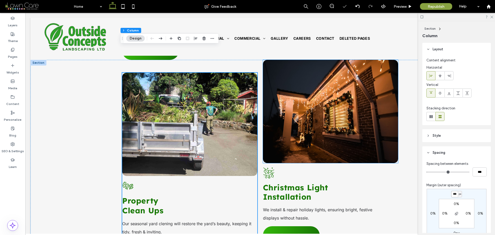
scroll to position [1187, 0]
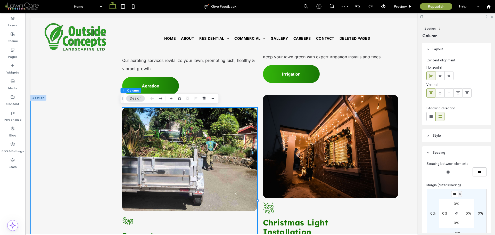
click at [106, 127] on div "Button A black and white drawing of three leaves on a white background. Propert…" at bounding box center [261, 213] width 310 height 237
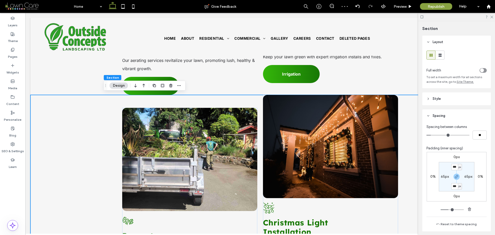
drag, startPoint x: 124, startPoint y: 7, endPoint x: 139, endPoint y: 28, distance: 26.8
click at [124, 7] on icon at bounding box center [123, 6] width 10 height 10
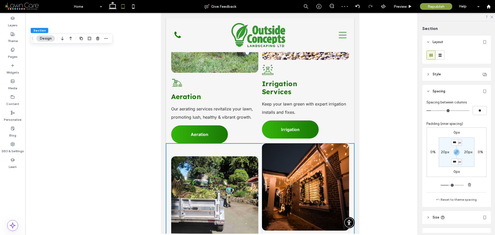
type input "***"
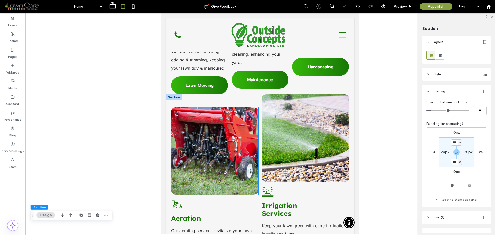
scroll to position [1118, 0]
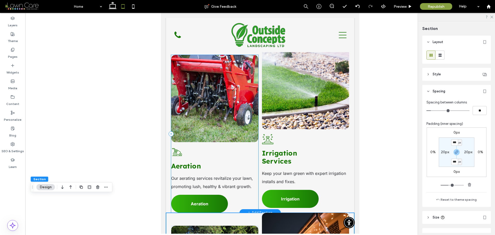
click at [252, 129] on div "Button A black and white drawing of a wheelchair on a white background. Aeratio…" at bounding box center [214, 134] width 87 height 158
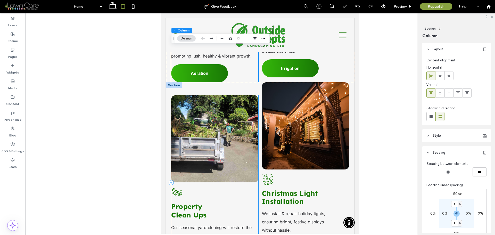
scroll to position [1298, 0]
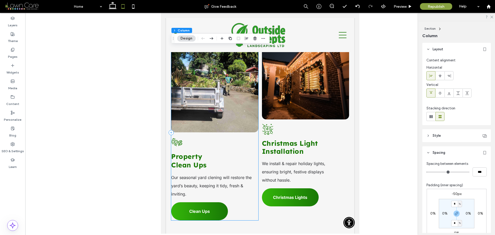
click at [251, 118] on div "Button A black and white drawing of three leaves on a white background. Propert…" at bounding box center [214, 132] width 87 height 175
click at [137, 7] on icon at bounding box center [133, 6] width 10 height 10
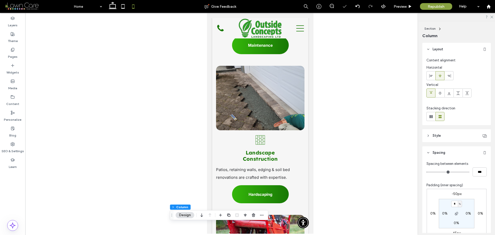
type input "**"
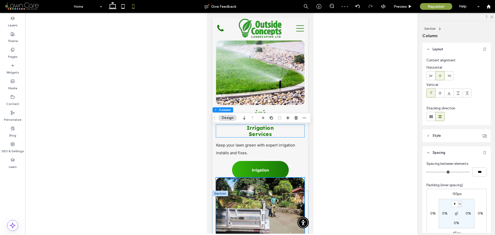
scroll to position [1592, 0]
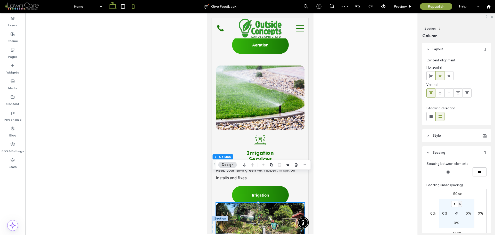
drag, startPoint x: 115, startPoint y: 7, endPoint x: 97, endPoint y: 1, distance: 19.1
click at [115, 7] on icon at bounding box center [113, 6] width 10 height 10
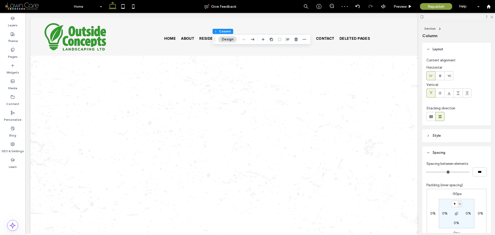
type input "**"
type input "***"
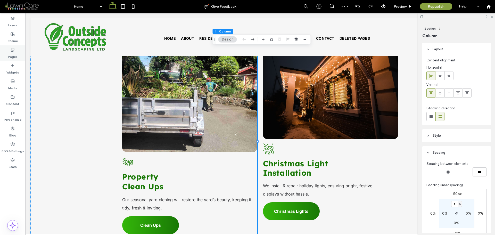
click at [18, 52] on div "Pages" at bounding box center [12, 53] width 25 height 16
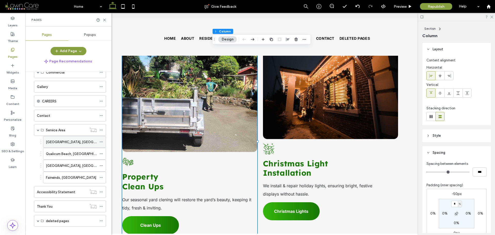
scroll to position [65, 0]
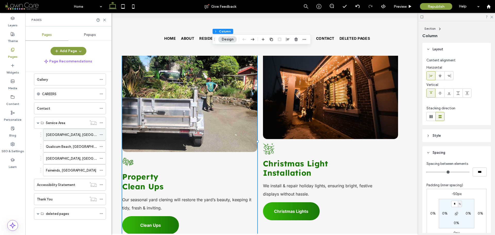
click at [61, 132] on label "[GEOGRAPHIC_DATA], [GEOGRAPHIC_DATA]" at bounding box center [81, 134] width 71 height 9
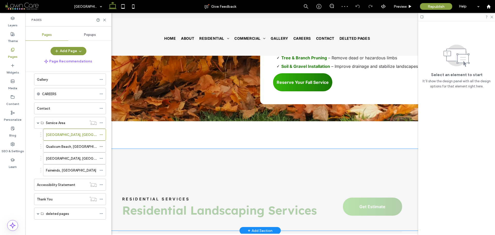
scroll to position [800, 0]
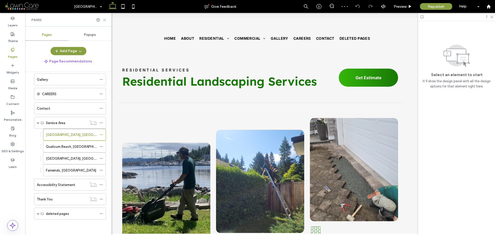
click at [105, 21] on icon at bounding box center [105, 20] width 4 height 4
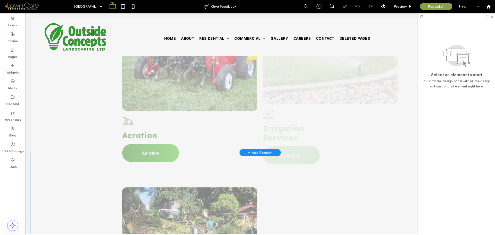
scroll to position [1187, 0]
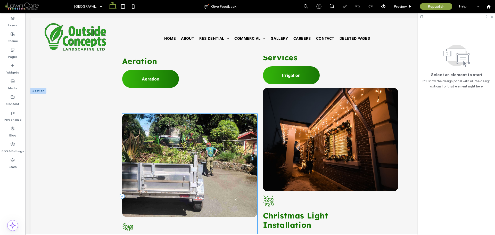
click at [239, 191] on div "Button A black and white drawing of three leaves on a white background. Propert…" at bounding box center [189, 196] width 135 height 165
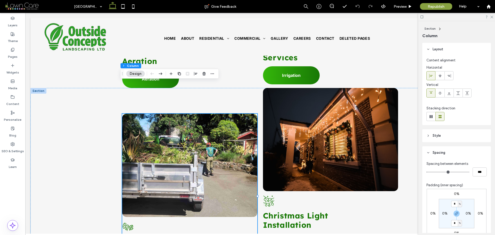
click at [455, 194] on label "0%" at bounding box center [456, 194] width 5 height 4
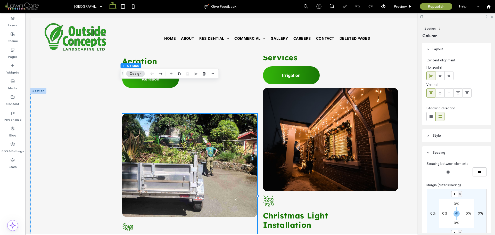
click at [455, 194] on input "*" at bounding box center [455, 194] width 7 height 6
click at [455, 213] on icon "button" at bounding box center [457, 214] width 4 height 4
click at [461, 195] on div "%" at bounding box center [460, 194] width 4 height 6
click at [460, 201] on div "px" at bounding box center [457, 201] width 7 height 9
click at [455, 194] on input "*" at bounding box center [455, 194] width 7 height 6
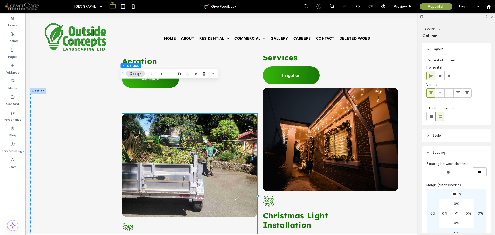
type input "***"
type input "*"
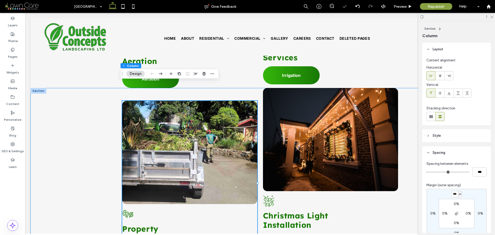
click at [85, 123] on div "Button A black and white drawing of three leaves on a white background. Propert…" at bounding box center [260, 196] width 460 height 217
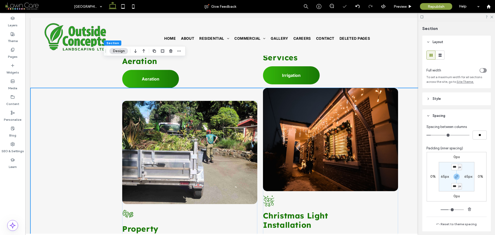
scroll to position [1135, 0]
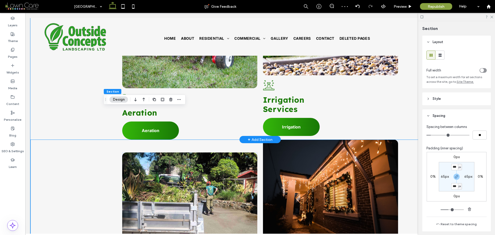
click at [54, 97] on div "Button A black and white drawing of a wheelchair on a white background. Aeratio…" at bounding box center [260, 55] width 460 height 167
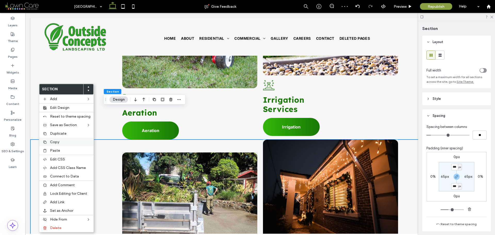
click at [52, 141] on span "Copy" at bounding box center [54, 142] width 9 height 4
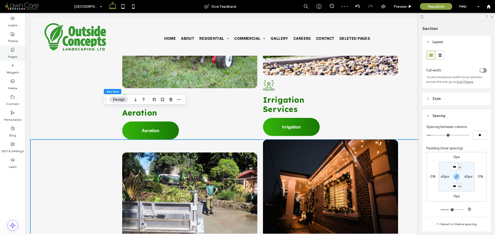
click at [16, 53] on label "Pages" at bounding box center [13, 55] width 10 height 7
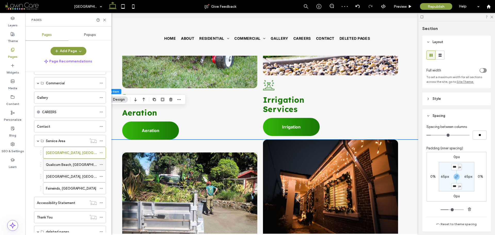
scroll to position [65, 0]
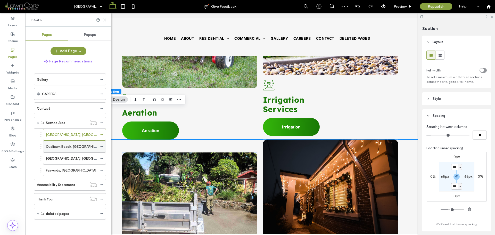
click at [62, 149] on label "Qualicum Beach, [GEOGRAPHIC_DATA]" at bounding box center [76, 146] width 61 height 9
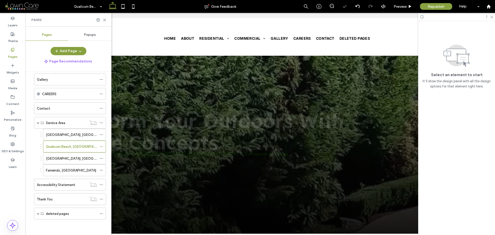
drag, startPoint x: 105, startPoint y: 22, endPoint x: 79, endPoint y: 8, distance: 28.5
click at [105, 22] on icon at bounding box center [105, 20] width 4 height 4
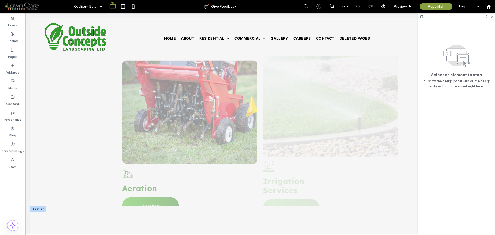
scroll to position [1135, 0]
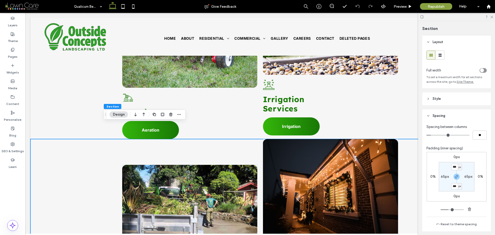
click at [167, 115] on div at bounding box center [166, 114] width 31 height 9
click at [169, 115] on icon "button" at bounding box center [171, 115] width 4 height 4
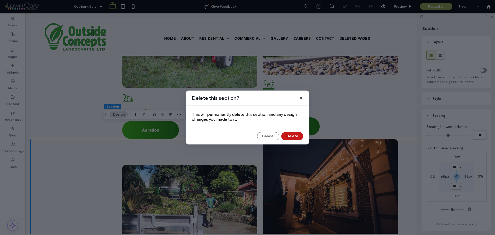
click at [294, 135] on button "Delete" at bounding box center [293, 136] width 22 height 8
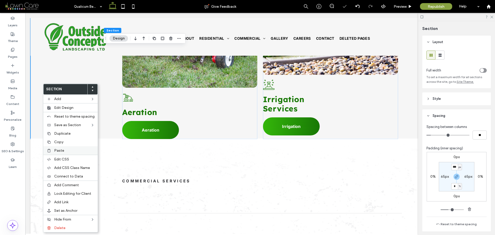
click at [66, 152] on label "Paste" at bounding box center [74, 150] width 41 height 4
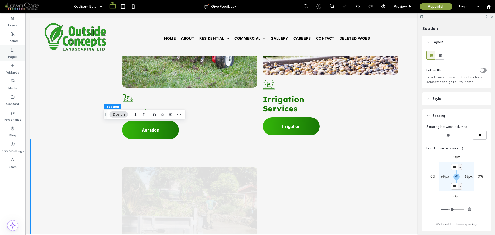
click at [14, 51] on icon at bounding box center [13, 50] width 4 height 4
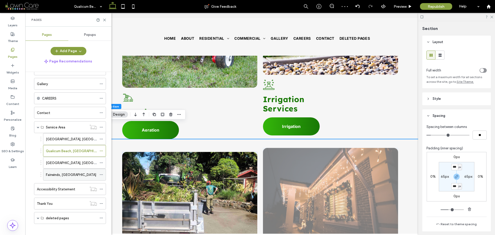
scroll to position [65, 0]
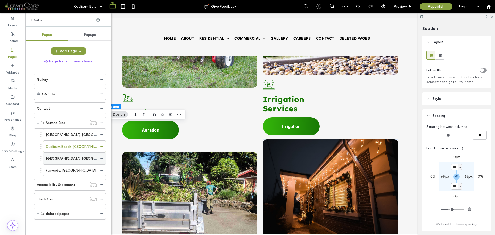
click at [70, 160] on div "[GEOGRAPHIC_DATA], [GEOGRAPHIC_DATA]" at bounding box center [71, 158] width 51 height 5
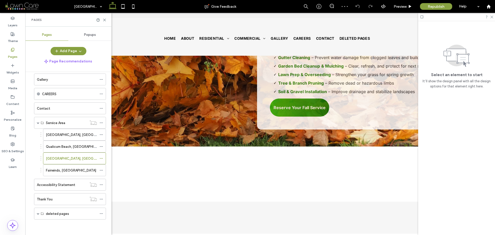
scroll to position [800, 0]
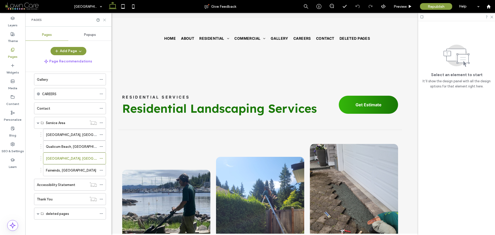
drag, startPoint x: 105, startPoint y: 21, endPoint x: 84, endPoint y: 30, distance: 22.7
click at [105, 21] on icon at bounding box center [105, 20] width 4 height 4
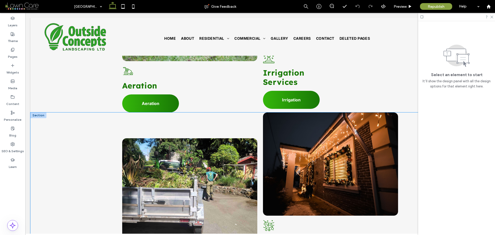
scroll to position [1187, 0]
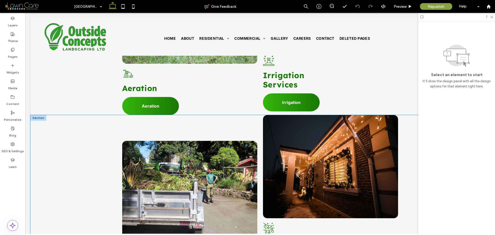
click at [66, 115] on div "Button A black and white drawing of three leaves on a white background. Propert…" at bounding box center [260, 229] width 460 height 229
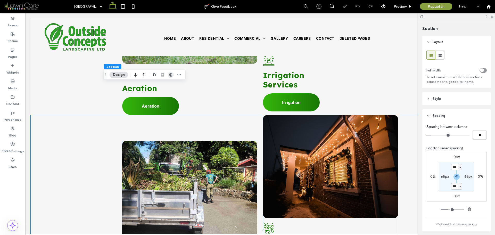
click at [171, 77] on span "button" at bounding box center [171, 75] width 6 height 6
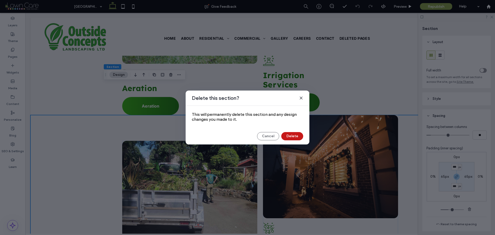
drag, startPoint x: 73, startPoint y: 78, endPoint x: 294, endPoint y: 134, distance: 227.6
click at [294, 134] on button "Delete" at bounding box center [293, 136] width 22 height 8
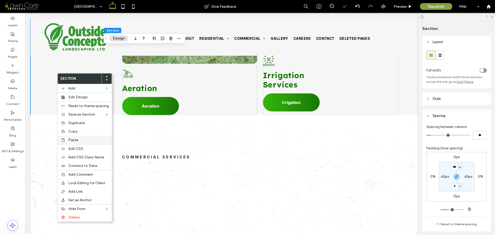
click at [83, 138] on label "Paste" at bounding box center [88, 140] width 41 height 4
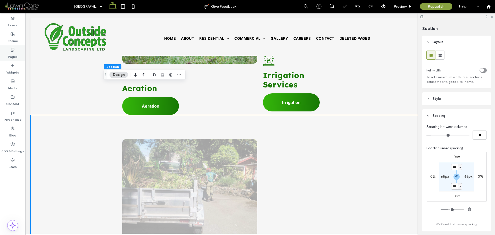
click at [14, 51] on icon at bounding box center [13, 50] width 4 height 4
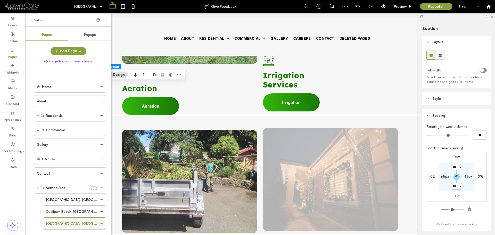
scroll to position [65, 0]
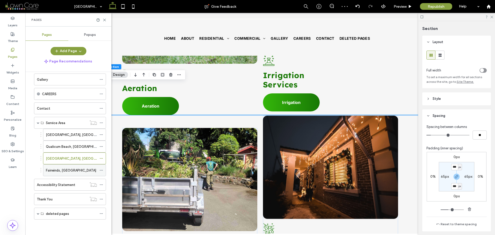
click at [74, 170] on div "Fairwinds, [GEOGRAPHIC_DATA]" at bounding box center [71, 170] width 51 height 5
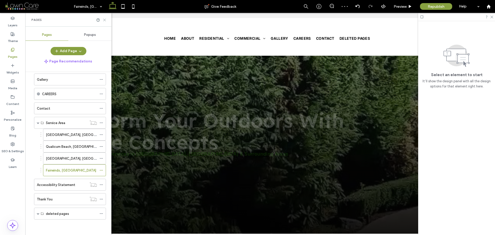
click at [106, 20] on icon at bounding box center [105, 20] width 4 height 4
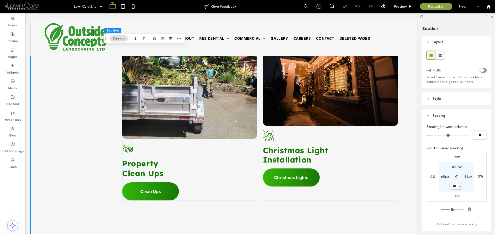
type input "***"
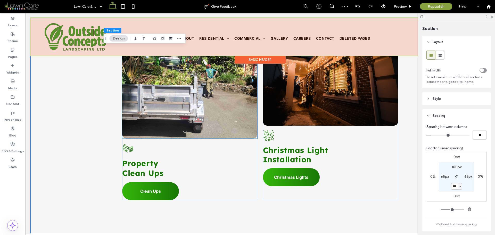
scroll to position [877, 0]
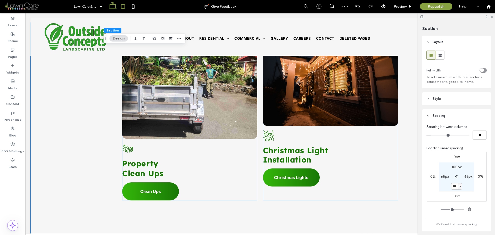
click at [121, 8] on icon at bounding box center [123, 6] width 10 height 10
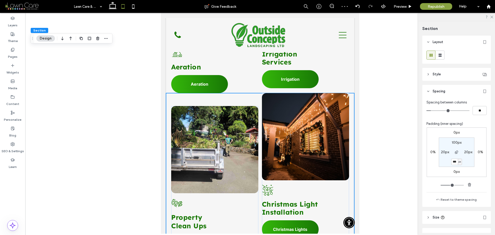
scroll to position [939, 0]
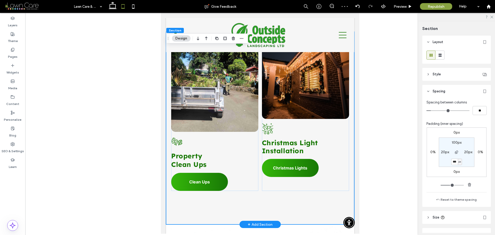
click at [320, 186] on div "Button A black and white drawing of three leaves on a white background. Propert…" at bounding box center [260, 128] width 188 height 193
click at [455, 160] on input "***" at bounding box center [455, 162] width 7 height 6
type input "***"
click at [136, 7] on icon at bounding box center [133, 6] width 10 height 10
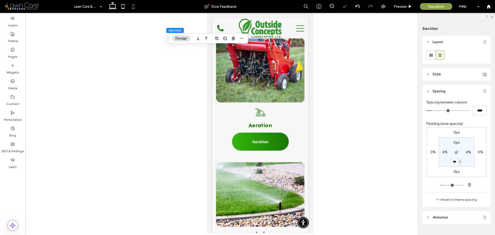
type input "**"
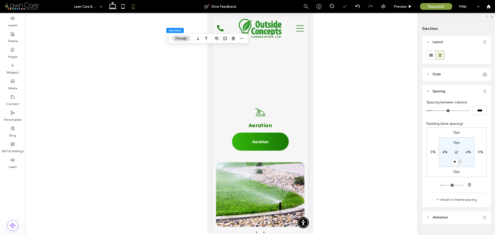
scroll to position [1258, 0]
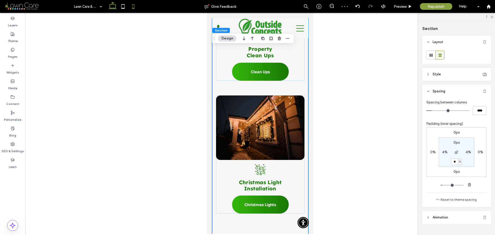
click at [112, 10] on icon at bounding box center [113, 6] width 10 height 10
type input "***"
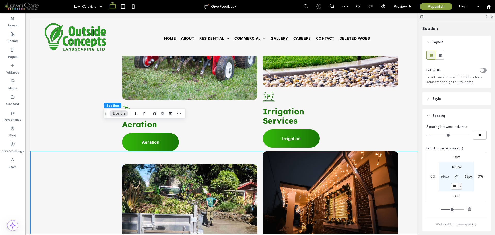
scroll to position [748, 0]
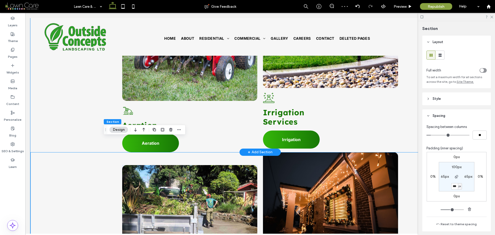
click at [61, 116] on div "Button A black and white drawing of a wheelchair on a white background. Aeratio…" at bounding box center [260, 68] width 460 height 167
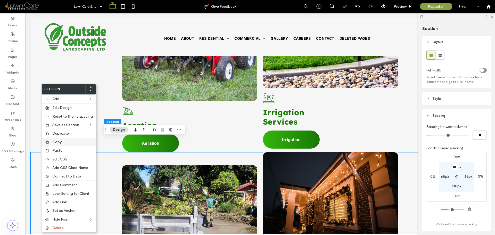
click at [55, 142] on span "Copy" at bounding box center [56, 142] width 9 height 4
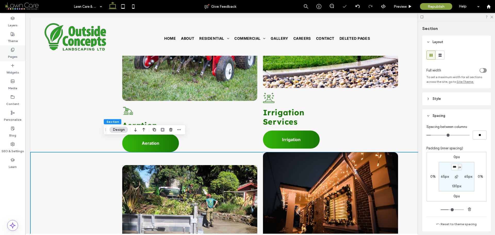
click at [13, 52] on label "Pages" at bounding box center [13, 55] width 10 height 7
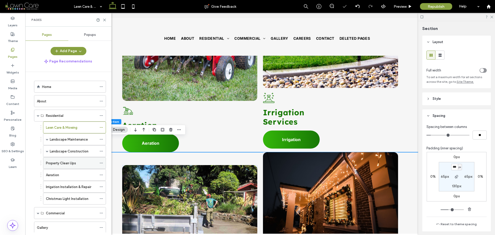
click at [68, 164] on label "Property Clean Ups" at bounding box center [61, 163] width 30 height 9
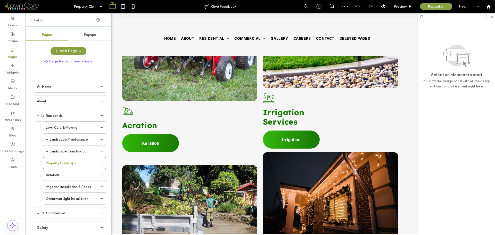
click at [106, 20] on icon at bounding box center [105, 20] width 4 height 4
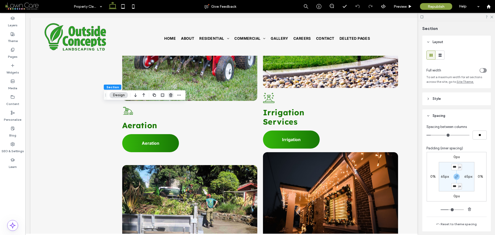
click at [171, 98] on span "button" at bounding box center [171, 95] width 6 height 6
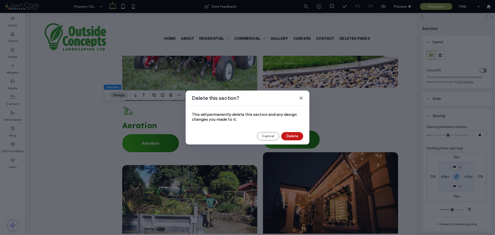
click at [291, 138] on button "Delete" at bounding box center [293, 136] width 22 height 8
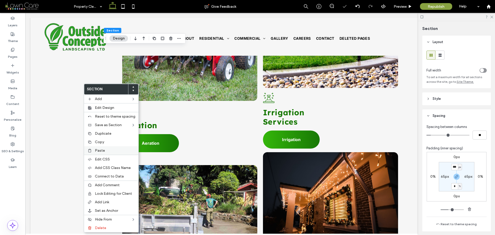
click at [103, 150] on span "Paste" at bounding box center [100, 150] width 10 height 4
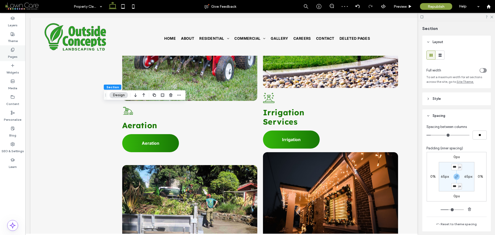
click at [17, 53] on label "Pages" at bounding box center [13, 55] width 10 height 7
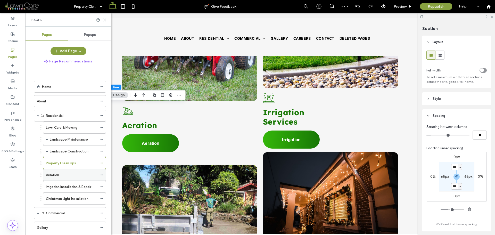
click at [63, 177] on div "Aeration" at bounding box center [71, 174] width 51 height 5
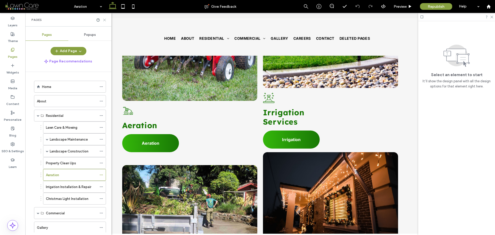
click at [106, 18] on icon at bounding box center [105, 20] width 4 height 4
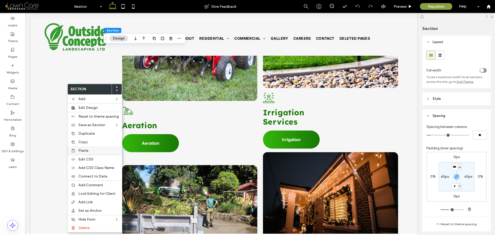
click at [87, 149] on span "Paste" at bounding box center [83, 150] width 10 height 4
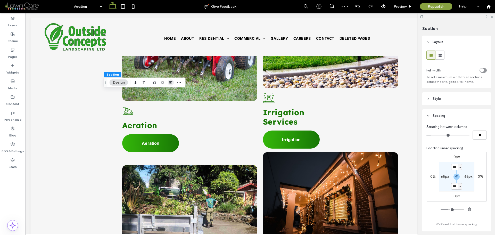
click at [169, 84] on icon "button" at bounding box center [171, 83] width 4 height 4
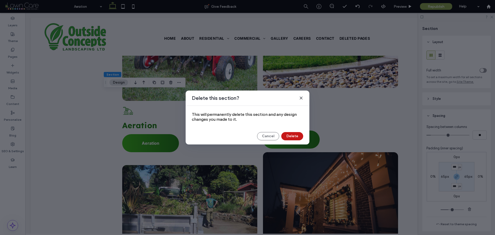
click at [292, 137] on button "Delete" at bounding box center [293, 136] width 22 height 8
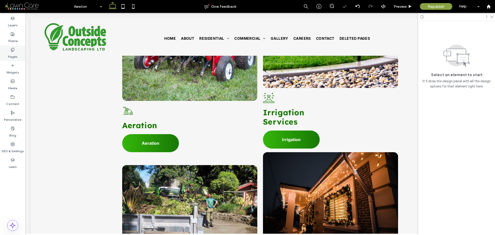
click at [17, 52] on label "Pages" at bounding box center [13, 55] width 10 height 7
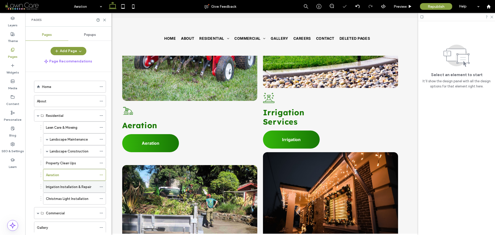
click at [54, 188] on label "Irrigation Installation & Repair" at bounding box center [68, 186] width 45 height 9
click at [106, 20] on icon at bounding box center [105, 20] width 4 height 4
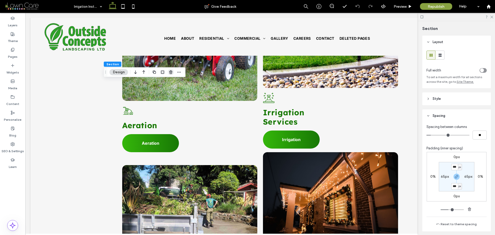
click at [170, 71] on use "button" at bounding box center [170, 71] width 3 height 3
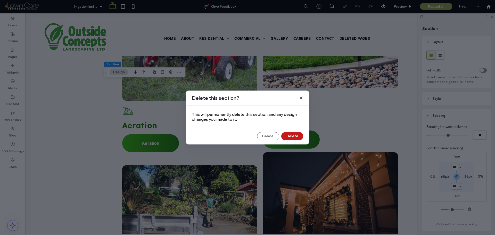
click at [294, 137] on button "Delete" at bounding box center [293, 136] width 22 height 8
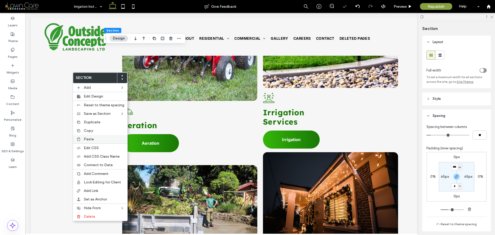
click at [90, 139] on span "Paste" at bounding box center [89, 139] width 10 height 4
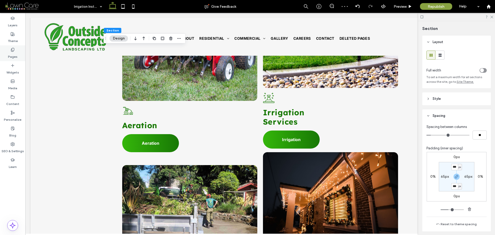
click at [10, 53] on label "Pages" at bounding box center [13, 55] width 10 height 7
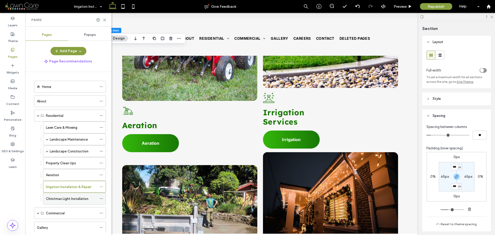
click at [72, 195] on div "Christmas Light Installation" at bounding box center [71, 198] width 51 height 11
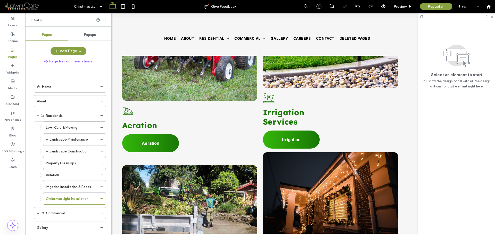
click at [106, 22] on div "Pages" at bounding box center [68, 20] width 86 height 14
click at [106, 20] on icon at bounding box center [105, 20] width 4 height 4
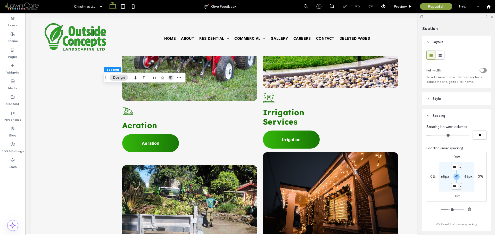
click at [169, 78] on icon "button" at bounding box center [171, 78] width 4 height 4
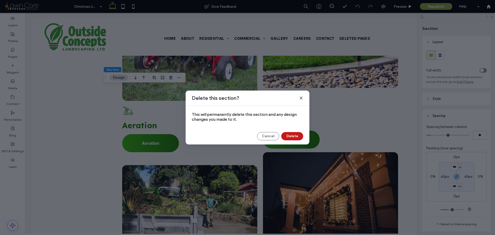
click at [297, 137] on button "Delete" at bounding box center [293, 136] width 22 height 8
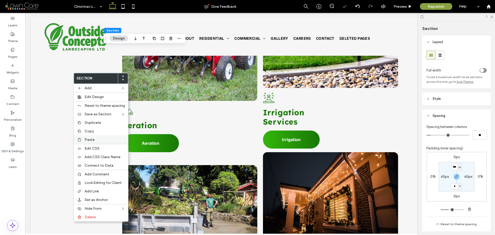
click at [96, 141] on label "Paste" at bounding box center [105, 140] width 41 height 4
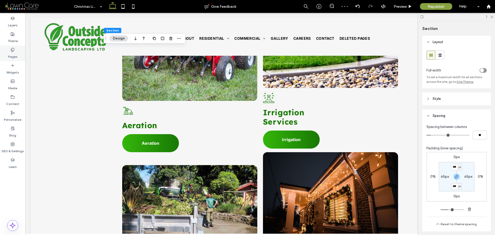
click at [17, 50] on div "Pages" at bounding box center [12, 53] width 25 height 16
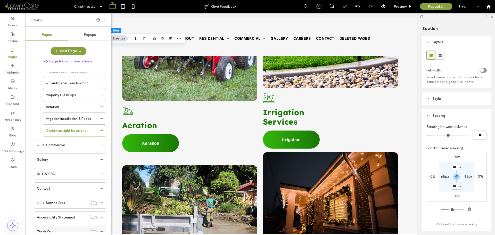
scroll to position [101, 0]
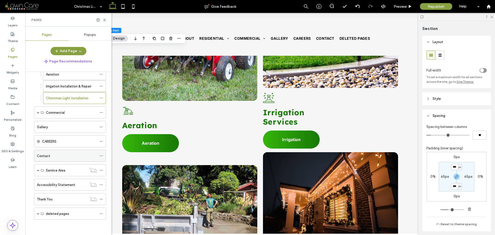
click at [54, 157] on div "Contact" at bounding box center [67, 155] width 60 height 5
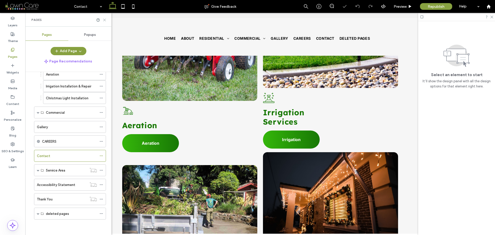
click at [105, 20] on icon at bounding box center [105, 20] width 4 height 4
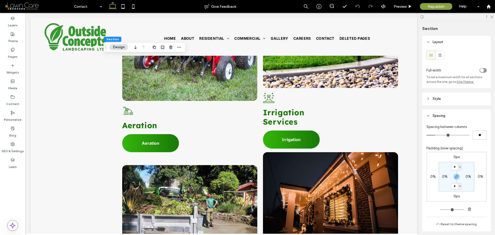
click at [452, 97] on header "Style" at bounding box center [457, 98] width 69 height 13
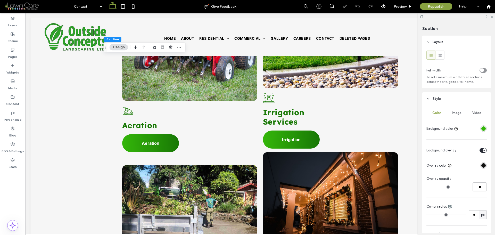
click at [458, 113] on span "Image" at bounding box center [457, 113] width 10 height 4
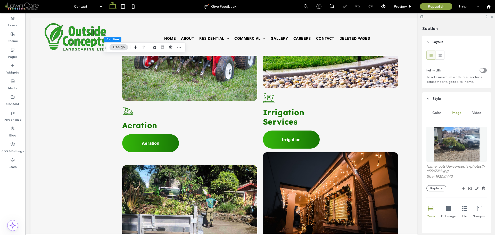
click at [459, 138] on img at bounding box center [457, 144] width 47 height 35
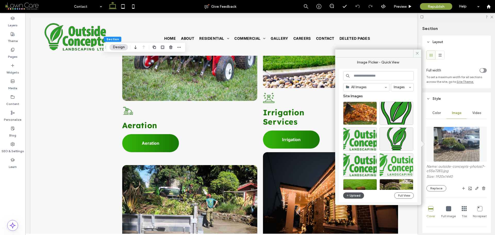
click at [356, 194] on button "Upload" at bounding box center [353, 196] width 21 height 6
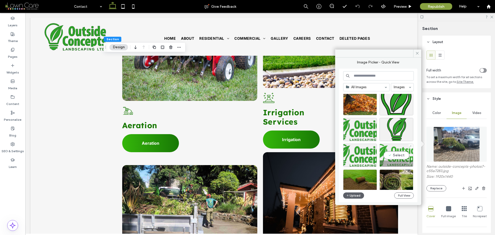
scroll to position [26, 0]
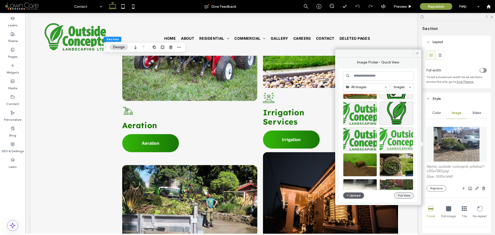
click at [407, 198] on button "Full View" at bounding box center [405, 196] width 20 height 6
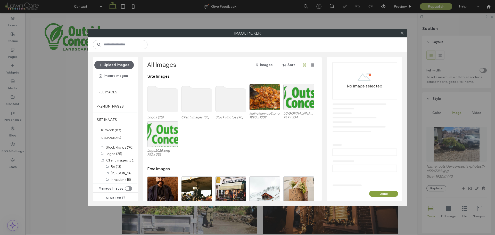
click at [197, 95] on use at bounding box center [197, 99] width 31 height 26
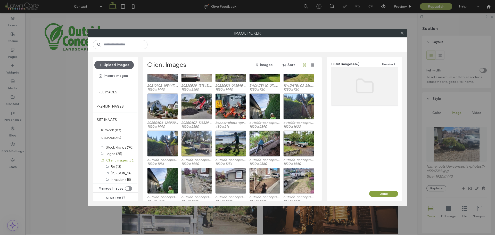
scroll to position [104, 0]
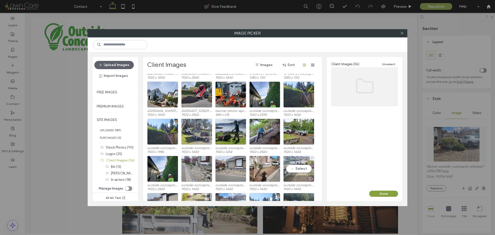
click at [303, 166] on div "Select" at bounding box center [299, 169] width 31 height 26
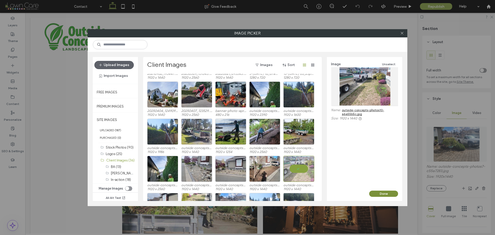
click at [388, 192] on button "Done" at bounding box center [384, 194] width 29 height 6
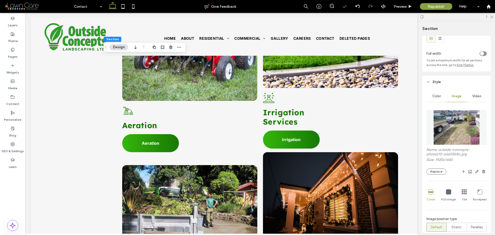
scroll to position [77, 0]
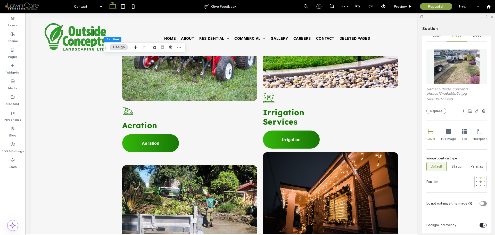
click at [480, 178] on div at bounding box center [481, 178] width 2 height 2
click at [359, 4] on div at bounding box center [357, 6] width 13 height 13
click at [358, 6] on icon at bounding box center [358, 6] width 4 height 4
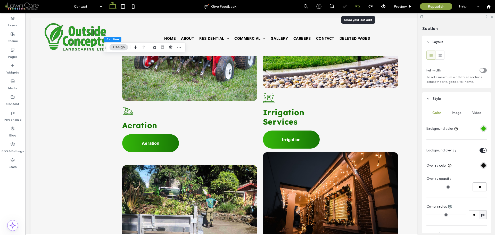
click at [358, 4] on icon at bounding box center [358, 6] width 4 height 4
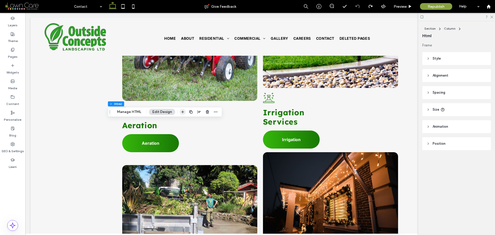
click at [181, 111] on icon "button" at bounding box center [183, 112] width 4 height 4
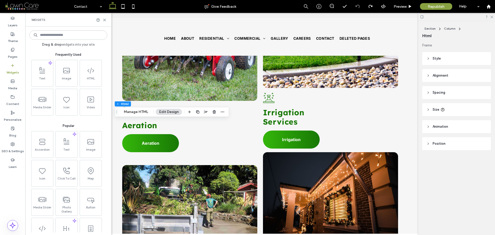
click at [72, 35] on input at bounding box center [68, 34] width 78 height 9
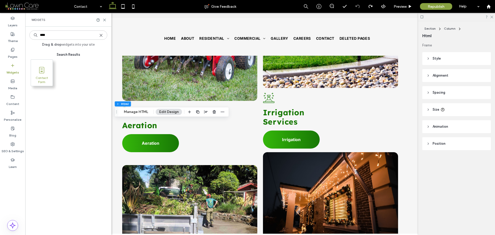
type input "****"
click at [46, 63] on div "Contact Form" at bounding box center [42, 73] width 22 height 26
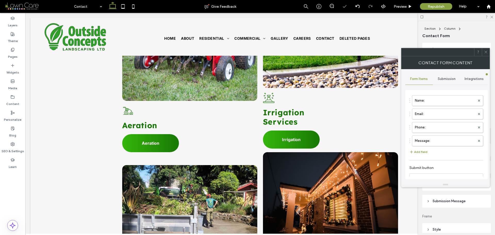
type input "**********"
type input "*"
type input "***"
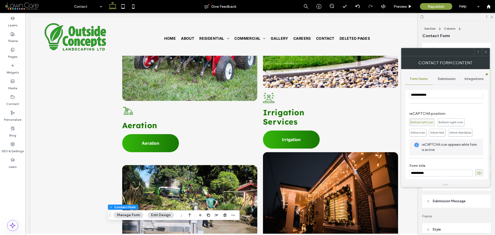
scroll to position [85, 0]
click at [479, 170] on icon at bounding box center [479, 170] width 5 height 6
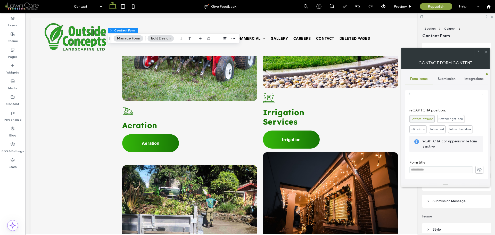
click at [438, 130] on span "Inline text" at bounding box center [438, 129] width 14 height 4
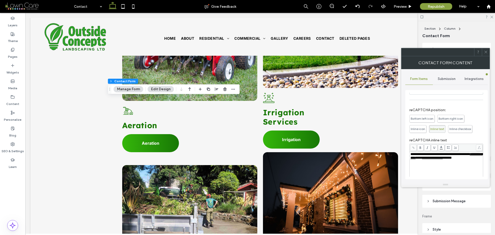
click at [423, 129] on span "Inline icon" at bounding box center [418, 129] width 14 height 4
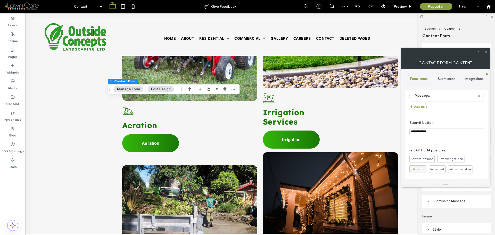
scroll to position [43, 0]
type input "*"
click at [493, 17] on icon at bounding box center [491, 16] width 3 height 3
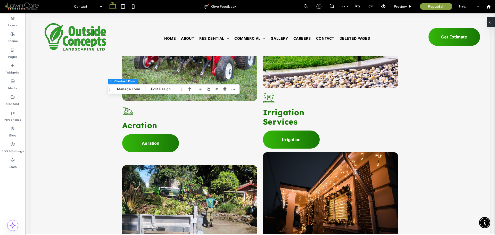
type input "**"
type input "****"
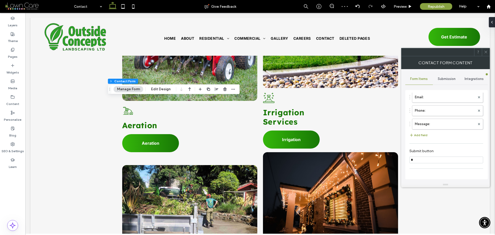
scroll to position [69, 0]
click at [436, 107] on input "*" at bounding box center [447, 108] width 74 height 7
type input "******"
click at [466, 117] on div "Submit button ****** reCAPTCHA position: Bottom left icon Bottom right icon Inl…" at bounding box center [447, 123] width 74 height 58
click at [486, 53] on icon at bounding box center [486, 52] width 4 height 4
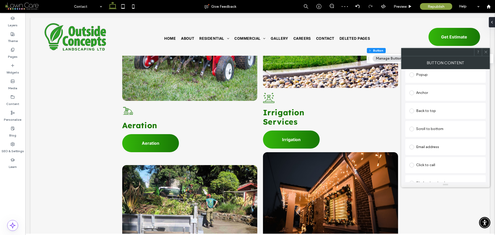
scroll to position [118, 0]
click at [487, 53] on icon at bounding box center [486, 52] width 4 height 4
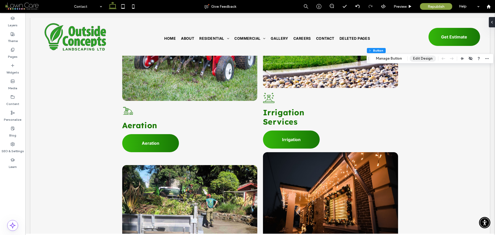
click at [430, 59] on button "Edit Design" at bounding box center [423, 58] width 26 height 6
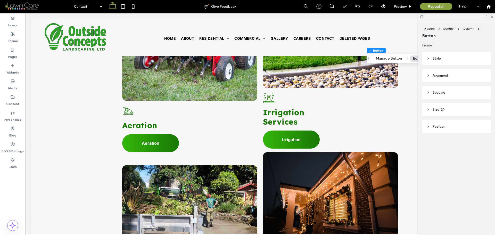
click at [439, 115] on header "Size" at bounding box center [457, 109] width 69 height 13
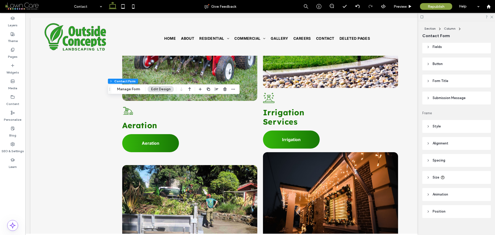
scroll to position [109, 0]
click at [446, 57] on header "Button" at bounding box center [457, 58] width 69 height 13
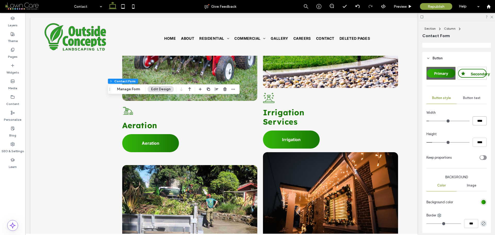
click at [476, 120] on input "****" at bounding box center [480, 120] width 14 height 9
type input "***"
type input "*****"
click at [479, 142] on input "****" at bounding box center [480, 142] width 14 height 9
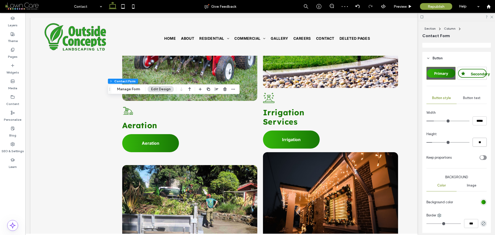
type input "**"
type input "****"
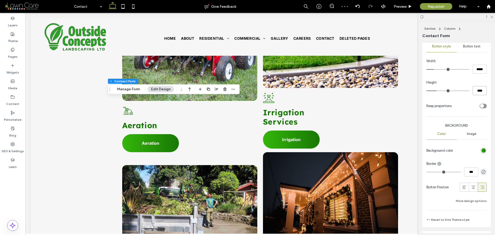
scroll to position [186, 0]
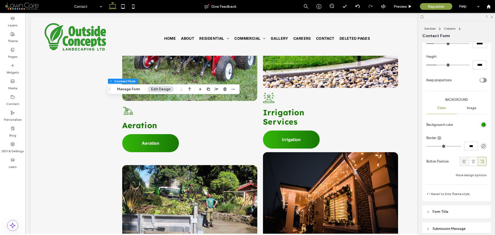
click at [462, 161] on icon at bounding box center [464, 161] width 5 height 5
click at [15, 53] on label "Pages" at bounding box center [13, 55] width 10 height 7
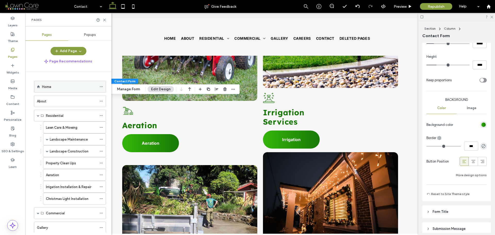
click at [69, 89] on div "Home" at bounding box center [69, 86] width 55 height 5
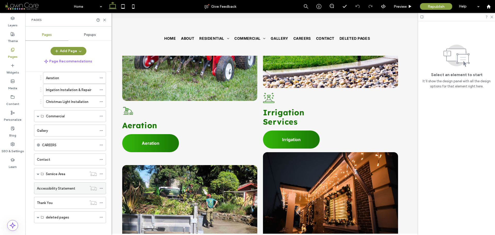
scroll to position [101, 0]
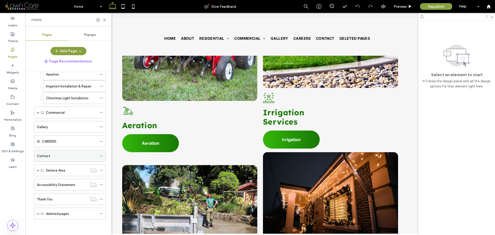
click at [51, 157] on div "Contact" at bounding box center [67, 155] width 60 height 5
click at [106, 20] on icon at bounding box center [105, 20] width 4 height 4
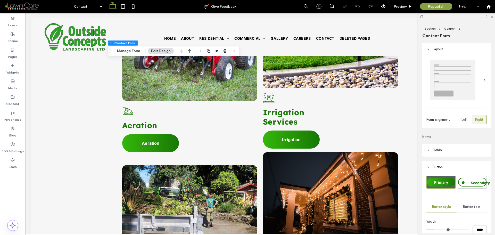
type input "*"
type input "***"
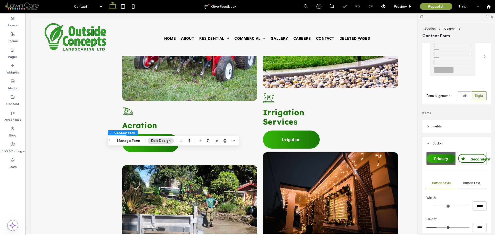
scroll to position [103, 0]
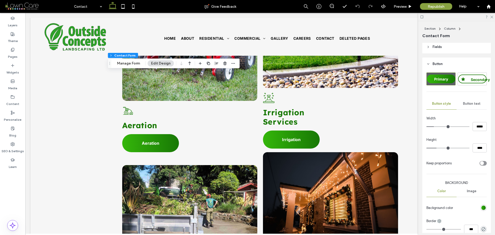
click at [468, 102] on span "Button text" at bounding box center [472, 104] width 18 height 4
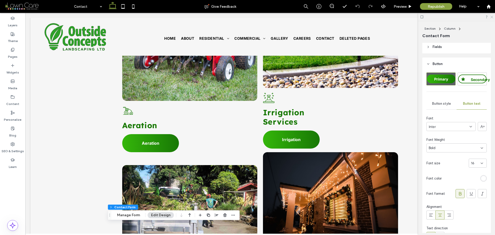
click at [493, 15] on div at bounding box center [457, 17] width 77 height 8
click at [493, 15] on icon at bounding box center [491, 16] width 3 height 3
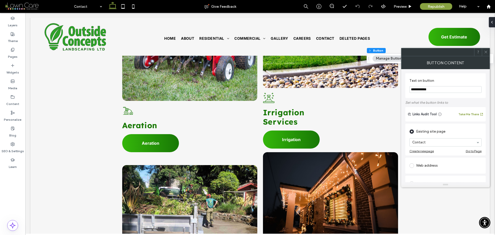
click at [485, 53] on icon at bounding box center [486, 52] width 4 height 4
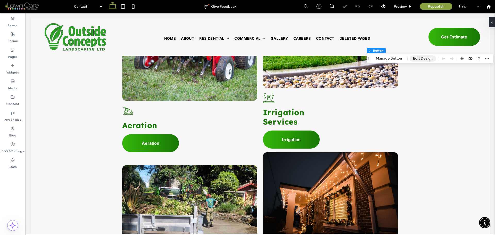
click at [426, 60] on button "Edit Design" at bounding box center [423, 58] width 26 height 6
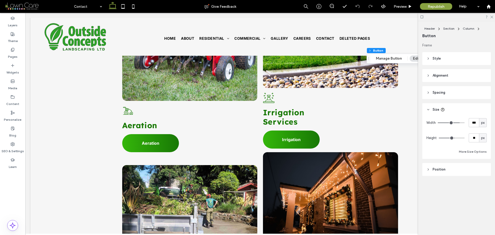
click at [446, 62] on header "Style" at bounding box center [457, 58] width 69 height 13
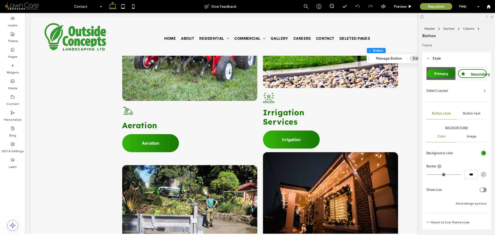
click at [466, 111] on div "Button text" at bounding box center [472, 113] width 30 height 11
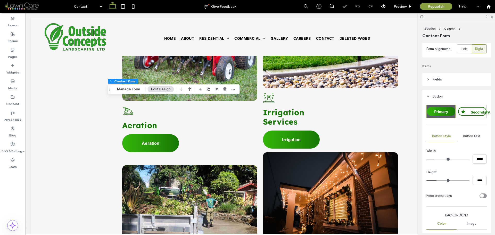
scroll to position [0, 0]
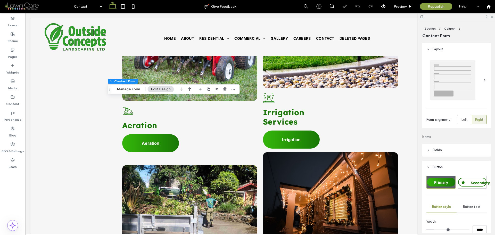
click at [441, 150] on span "Fields" at bounding box center [437, 150] width 9 height 5
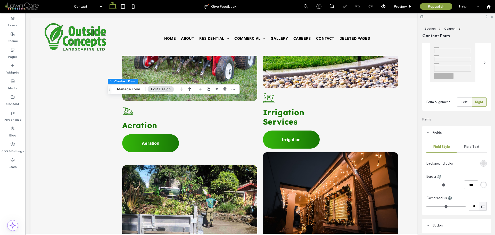
scroll to position [103, 0]
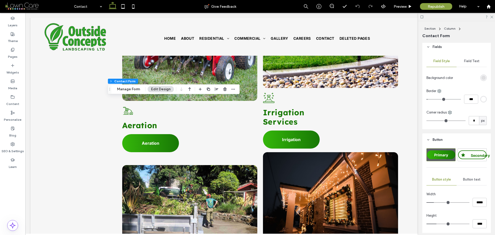
click at [473, 62] on span "Field Text" at bounding box center [472, 61] width 15 height 4
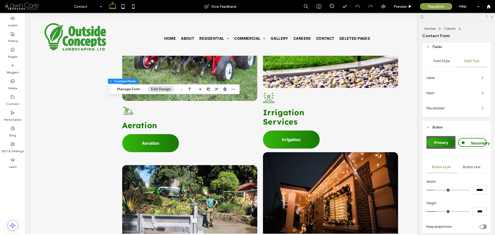
click at [445, 80] on span "Label" at bounding box center [452, 77] width 51 height 5
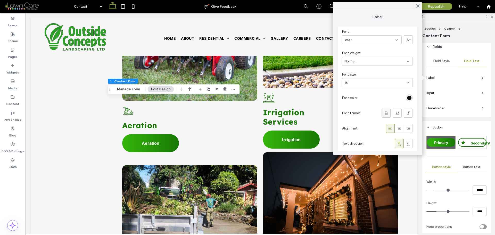
click at [386, 111] on icon at bounding box center [386, 113] width 5 height 5
click at [385, 100] on div at bounding box center [386, 97] width 53 height 9
click at [418, 6] on icon at bounding box center [418, 6] width 5 height 5
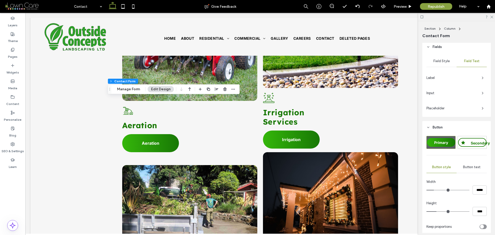
click at [439, 93] on span "Input" at bounding box center [452, 93] width 51 height 5
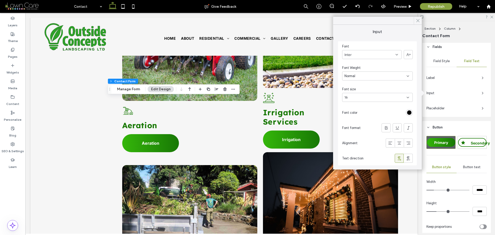
click at [420, 22] on icon at bounding box center [418, 20] width 5 height 5
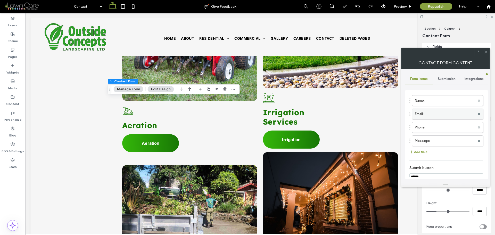
click at [444, 111] on label "Email:" at bounding box center [445, 114] width 60 height 10
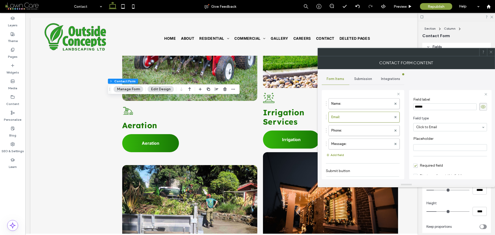
scroll to position [36, 0]
click at [427, 141] on span "Required field" at bounding box center [429, 141] width 30 height 4
click at [356, 103] on label "Name:" at bounding box center [362, 104] width 60 height 10
drag, startPoint x: 421, startPoint y: 169, endPoint x: 424, endPoint y: 168, distance: 3.2
click at [424, 170] on input "range" at bounding box center [425, 170] width 23 height 1
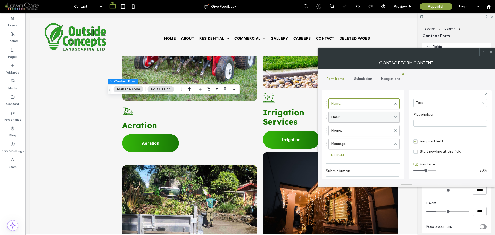
click at [370, 116] on label "Email:" at bounding box center [362, 117] width 60 height 10
click at [425, 170] on input "range" at bounding box center [425, 170] width 23 height 1
click at [349, 128] on label "Phone:" at bounding box center [362, 130] width 60 height 10
drag, startPoint x: 420, startPoint y: 171, endPoint x: 424, endPoint y: 171, distance: 4.1
click at [424, 171] on input "range" at bounding box center [425, 170] width 23 height 1
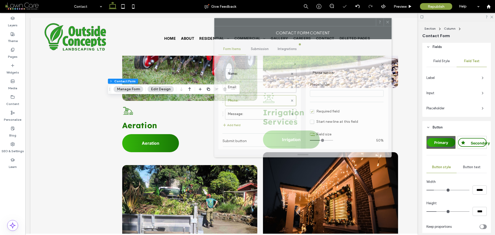
drag, startPoint x: 404, startPoint y: 58, endPoint x: 301, endPoint y: 28, distance: 106.9
click at [301, 28] on div "Contact Form Content" at bounding box center [303, 32] width 178 height 13
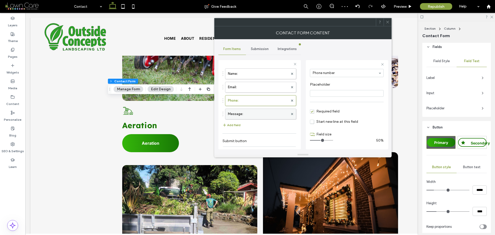
click at [263, 114] on label "Message:" at bounding box center [258, 114] width 60 height 10
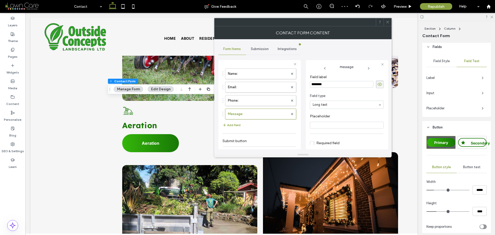
scroll to position [0, 0]
click at [227, 124] on span "button" at bounding box center [225, 125] width 5 height 6
type input "*"
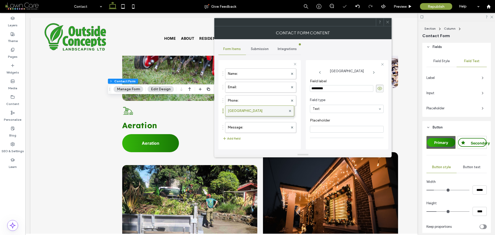
drag, startPoint x: 223, startPoint y: 128, endPoint x: 227, endPoint y: 109, distance: 19.4
drag, startPoint x: 338, startPoint y: 86, endPoint x: 289, endPoint y: 89, distance: 48.8
click at [289, 89] on div "**********" at bounding box center [260, 104] width 83 height 96
type input "**********"
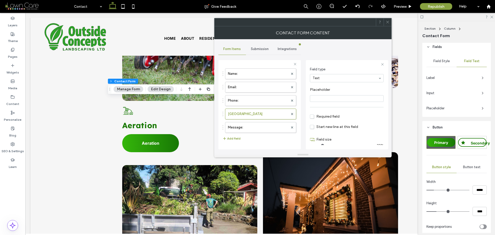
scroll to position [36, 0]
drag, startPoint x: 318, startPoint y: 139, endPoint x: 321, endPoint y: 139, distance: 2.8
type input "*"
click at [321, 140] on input "range" at bounding box center [321, 140] width 23 height 1
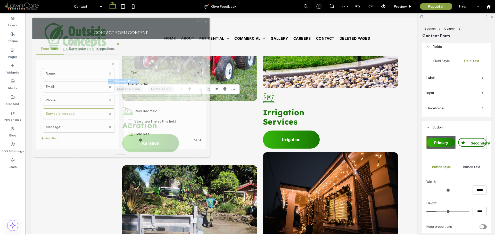
drag, startPoint x: 329, startPoint y: 26, endPoint x: 147, endPoint y: 26, distance: 181.7
click at [147, 26] on div at bounding box center [114, 22] width 162 height 8
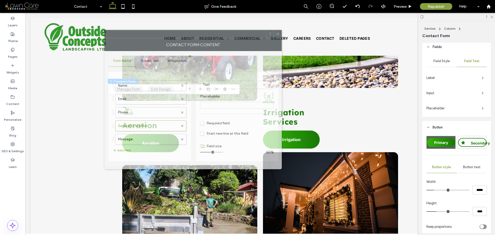
drag, startPoint x: 126, startPoint y: 32, endPoint x: 191, endPoint y: 44, distance: 66.1
click at [191, 44] on div "Contact Form Content" at bounding box center [194, 44] width 178 height 13
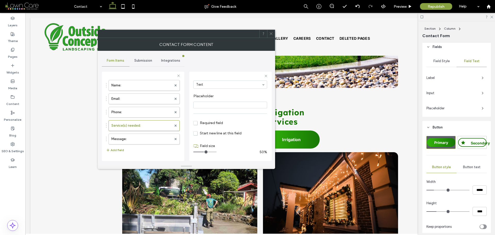
click at [217, 124] on span "Required field" at bounding box center [209, 123] width 30 height 4
click at [126, 110] on label "Phone:" at bounding box center [141, 112] width 60 height 10
click at [130, 98] on label "Email:" at bounding box center [141, 99] width 60 height 10
click at [133, 88] on label "Name:" at bounding box center [141, 85] width 60 height 10
click at [135, 99] on label "Email:" at bounding box center [141, 99] width 60 height 10
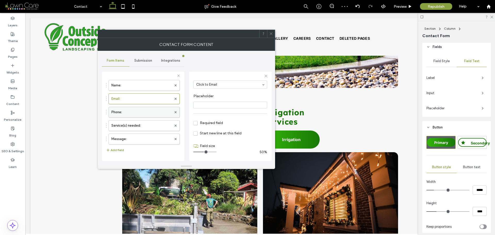
click at [132, 112] on label "Phone:" at bounding box center [141, 112] width 60 height 10
click at [131, 123] on label "Service(s) needed:" at bounding box center [141, 126] width 60 height 10
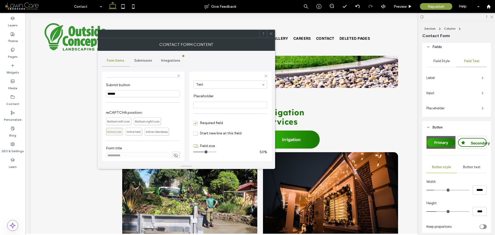
scroll to position [85, 0]
click at [140, 63] on div "Submission" at bounding box center [144, 60] width 28 height 11
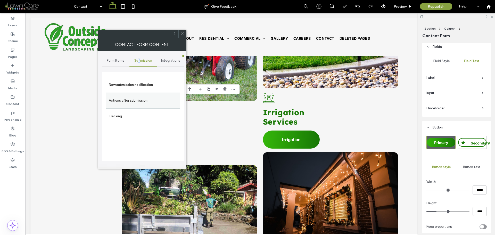
click at [139, 100] on label "Actions after submission" at bounding box center [143, 100] width 69 height 10
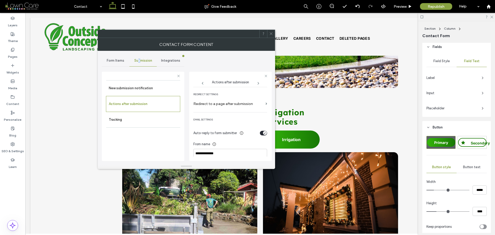
scroll to position [103, 0]
click at [229, 110] on label "Redirect to a page after submission" at bounding box center [229, 108] width 70 height 10
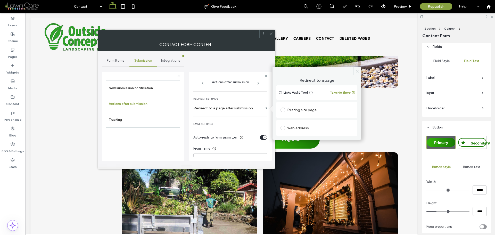
click at [294, 111] on div "Existing site page" at bounding box center [317, 110] width 73 height 8
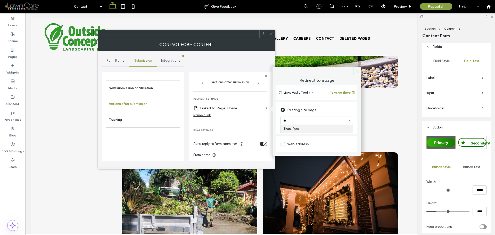
type input "***"
click at [351, 79] on span "Redirect to a page" at bounding box center [317, 82] width 81 height 8
click at [357, 71] on icon at bounding box center [358, 71] width 4 height 4
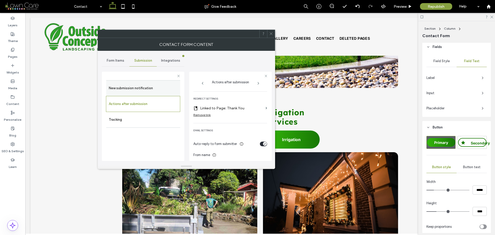
click at [151, 89] on label "New submission notification" at bounding box center [143, 88] width 69 height 10
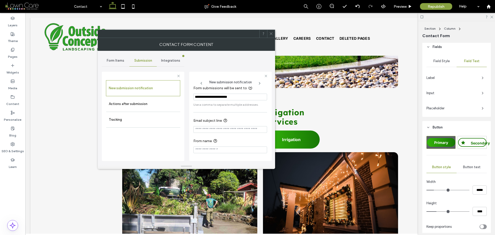
click at [224, 128] on input "Email subject line" at bounding box center [231, 129] width 74 height 7
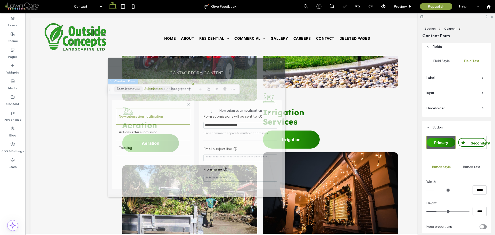
drag, startPoint x: 198, startPoint y: 39, endPoint x: 208, endPoint y: 67, distance: 29.9
click at [208, 67] on div "Contact Form Content" at bounding box center [197, 72] width 178 height 13
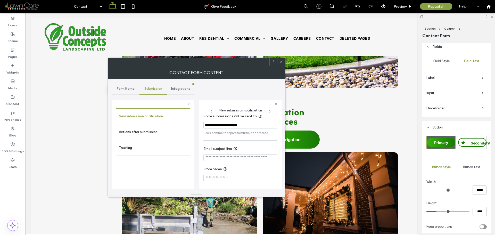
click at [233, 155] on input "Email subject line" at bounding box center [241, 157] width 74 height 7
click at [281, 60] on icon at bounding box center [281, 62] width 4 height 4
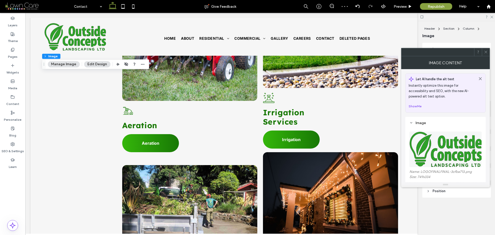
scroll to position [129, 0]
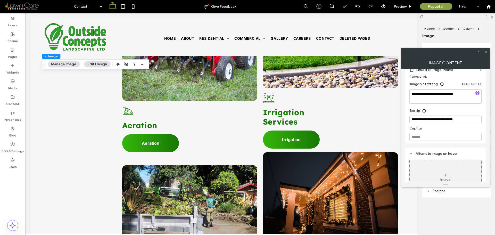
click at [449, 115] on div "**********" at bounding box center [446, 68] width 72 height 143
click at [459, 118] on input "**********" at bounding box center [446, 120] width 72 height 8
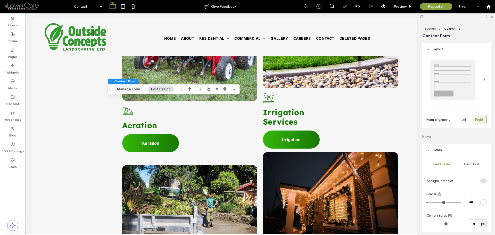
click at [130, 90] on button "Manage Form" at bounding box center [129, 89] width 30 height 6
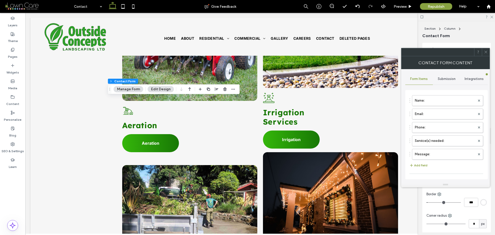
click at [448, 81] on div "Submission" at bounding box center [447, 78] width 28 height 11
click at [432, 101] on label "New submission notification" at bounding box center [447, 103] width 69 height 10
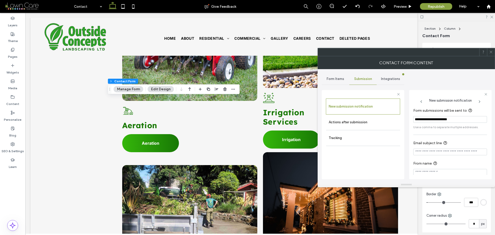
click at [439, 151] on input "Email subject line" at bounding box center [451, 152] width 74 height 7
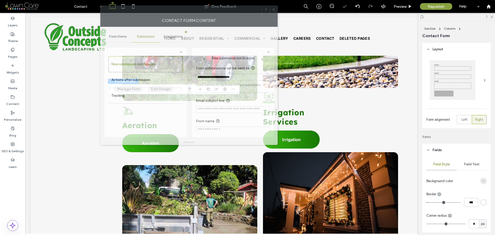
drag, startPoint x: 430, startPoint y: 61, endPoint x: 213, endPoint y: 19, distance: 221.6
click at [213, 19] on div "Contact Form Content" at bounding box center [189, 20] width 178 height 13
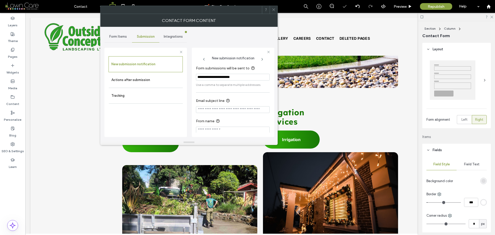
click at [226, 109] on input "Email subject line" at bounding box center [233, 109] width 74 height 7
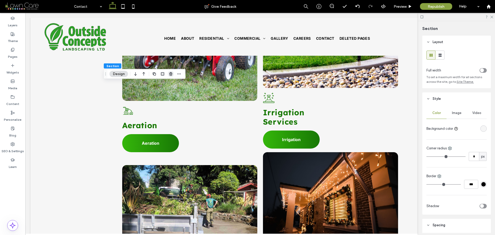
click at [170, 75] on use "button" at bounding box center [170, 73] width 3 height 3
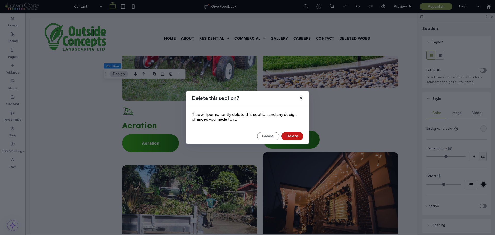
click at [300, 134] on button "Delete" at bounding box center [293, 136] width 22 height 8
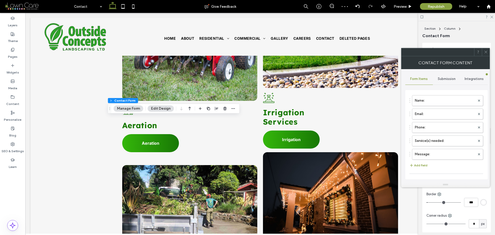
click at [447, 80] on span "Submission" at bounding box center [447, 79] width 18 height 4
click at [433, 101] on label "New submission notification" at bounding box center [447, 103] width 69 height 10
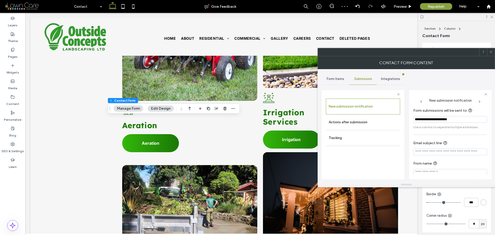
click at [429, 154] on input "Email subject line" at bounding box center [451, 152] width 74 height 7
paste input "**********"
type input "**********"
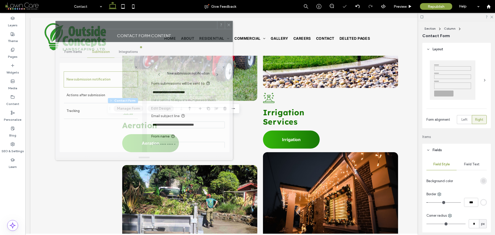
drag, startPoint x: 356, startPoint y: 48, endPoint x: 174, endPoint y: 34, distance: 182.4
click at [174, 34] on div "Contact Form Content" at bounding box center [144, 35] width 178 height 13
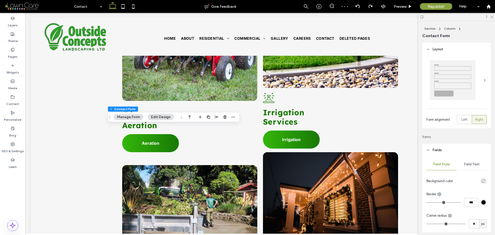
type input "*"
type input "***"
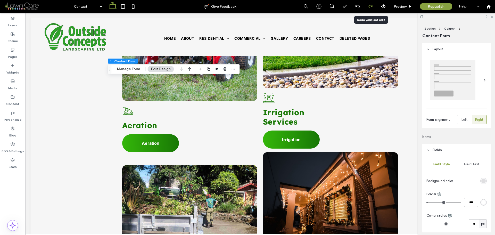
click at [371, 6] on icon at bounding box center [371, 6] width 4 height 4
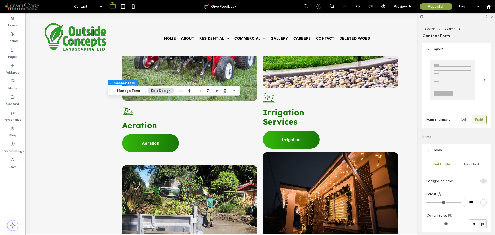
type input "*"
type input "***"
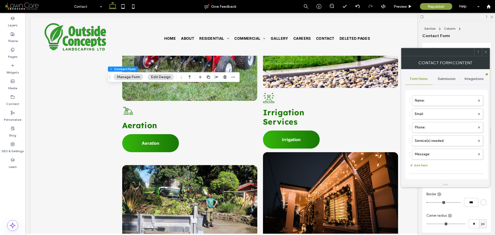
click at [449, 79] on span "Submission" at bounding box center [447, 79] width 18 height 4
click at [428, 104] on label "New submission notification" at bounding box center [447, 103] width 69 height 10
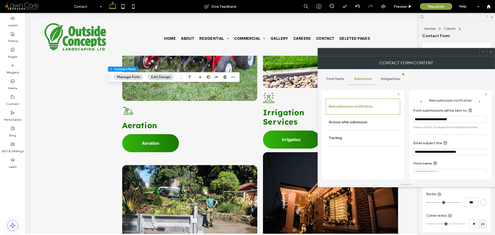
click at [441, 151] on input "**********" at bounding box center [451, 152] width 74 height 7
click at [465, 146] on input "**********" at bounding box center [451, 148] width 74 height 7
click at [451, 165] on input "From name" at bounding box center [451, 168] width 74 height 7
paste input "**********"
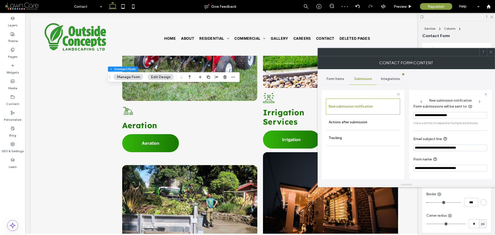
type input "**********"
click at [474, 148] on input "**********" at bounding box center [451, 148] width 74 height 7
type input "**********"
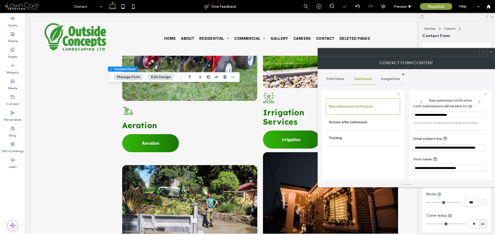
click at [476, 155] on section "**********" at bounding box center [451, 164] width 74 height 20
click at [492, 52] on icon at bounding box center [492, 52] width 4 height 4
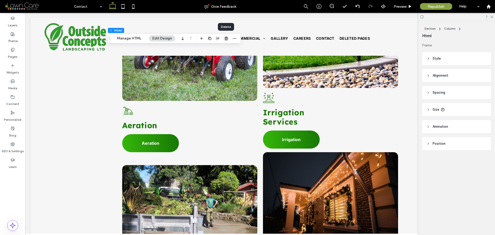
click at [225, 38] on icon "button" at bounding box center [227, 38] width 4 height 4
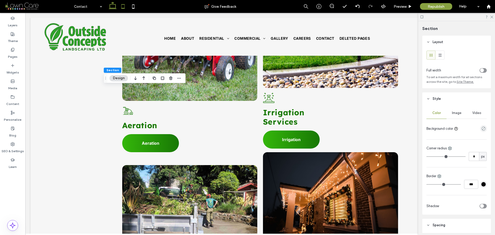
click at [124, 7] on icon at bounding box center [123, 6] width 10 height 10
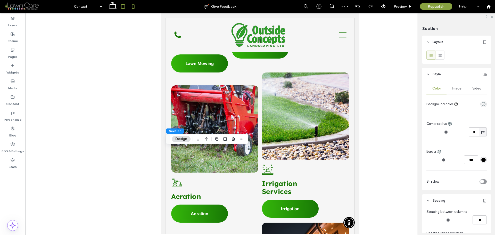
click at [134, 7] on icon at bounding box center [133, 6] width 10 height 10
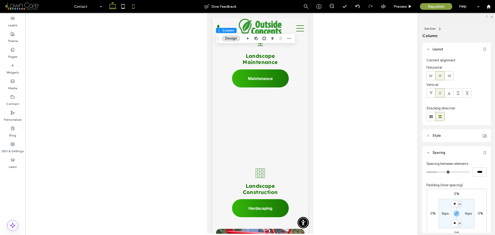
click at [113, 9] on icon at bounding box center [113, 6] width 10 height 10
type input "***"
type input "****"
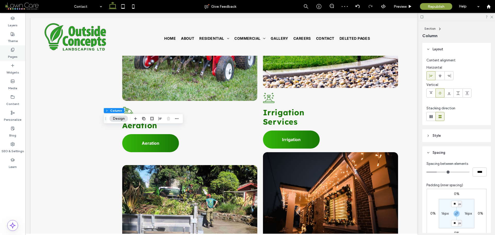
click at [13, 53] on label "Pages" at bounding box center [13, 55] width 10 height 7
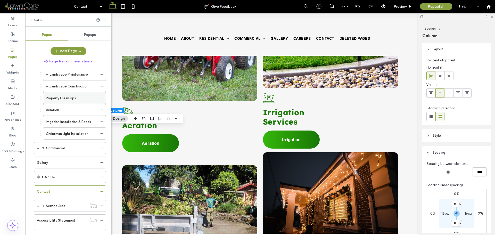
scroll to position [77, 0]
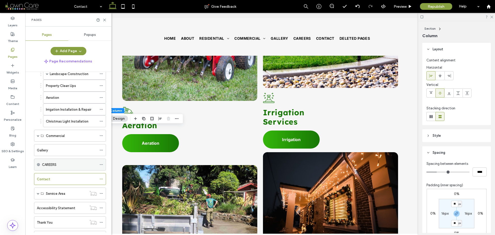
click at [71, 166] on div "CAREERS" at bounding box center [69, 164] width 55 height 5
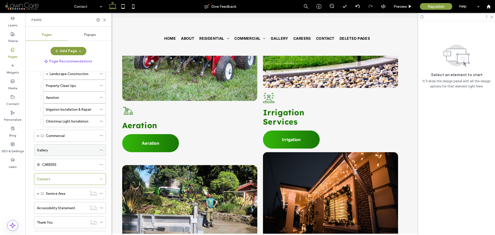
click at [70, 152] on div "Gallery" at bounding box center [67, 150] width 60 height 5
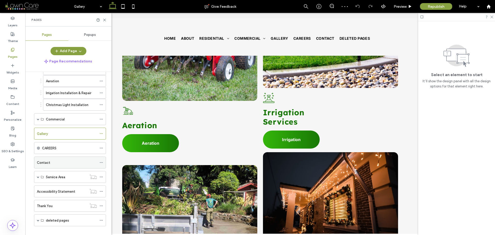
scroll to position [101, 0]
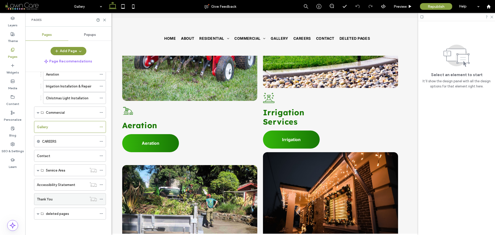
click at [50, 198] on label "Thank You" at bounding box center [45, 199] width 16 height 9
click at [105, 20] on icon at bounding box center [105, 20] width 4 height 4
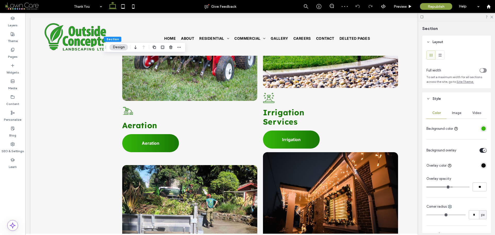
click at [458, 112] on span "Image" at bounding box center [457, 113] width 10 height 4
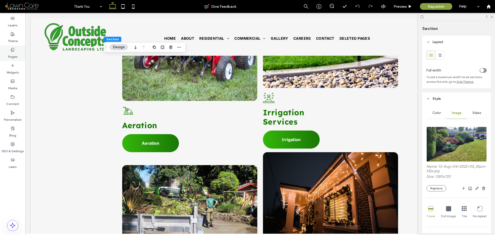
click at [14, 53] on label "Pages" at bounding box center [13, 55] width 10 height 7
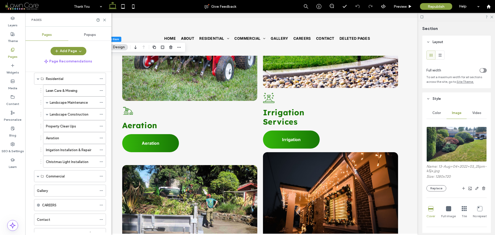
scroll to position [101, 0]
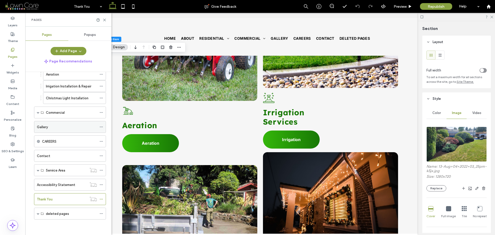
click at [54, 129] on div "Gallery" at bounding box center [67, 126] width 60 height 5
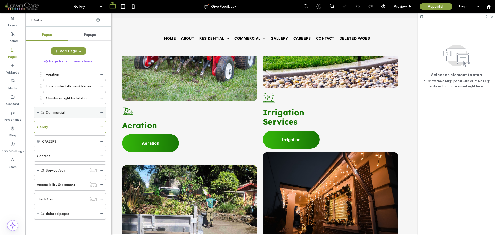
click at [39, 113] on span at bounding box center [38, 112] width 3 height 3
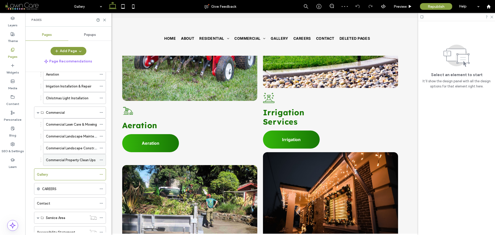
click at [59, 159] on label "Commercial Property Clean Ups" at bounding box center [71, 160] width 50 height 9
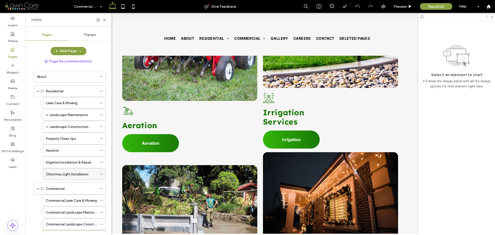
scroll to position [23, 0]
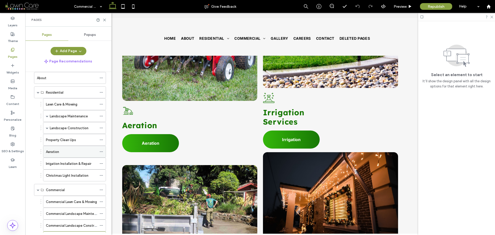
click at [67, 151] on div "Aeration" at bounding box center [71, 151] width 51 height 5
click at [105, 20] on icon at bounding box center [105, 20] width 4 height 4
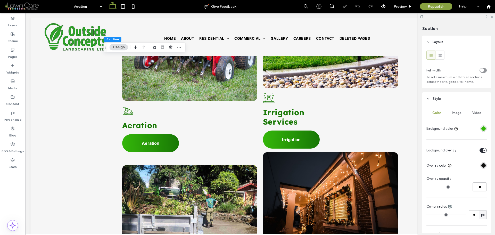
click at [453, 114] on span "Image" at bounding box center [457, 113] width 10 height 4
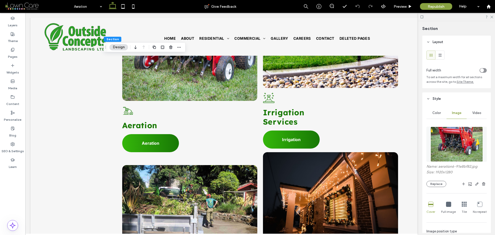
click at [458, 133] on img at bounding box center [457, 144] width 52 height 35
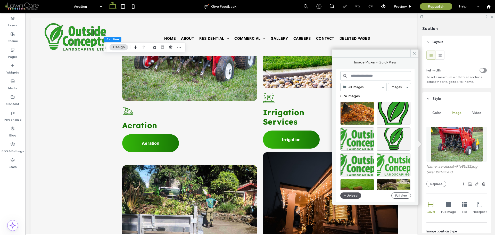
click at [353, 195] on button "Upload" at bounding box center [351, 196] width 21 height 6
click at [347, 196] on button "Upload" at bounding box center [351, 196] width 21 height 6
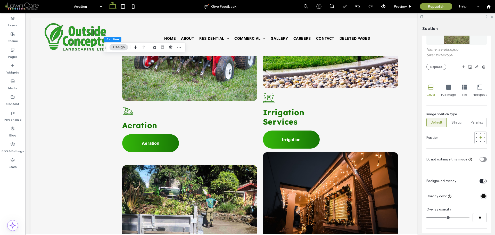
scroll to position [181, 0]
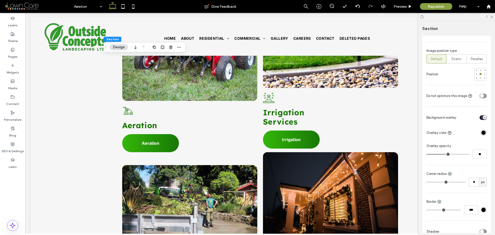
click at [481, 96] on div "toggle" at bounding box center [483, 96] width 4 height 4
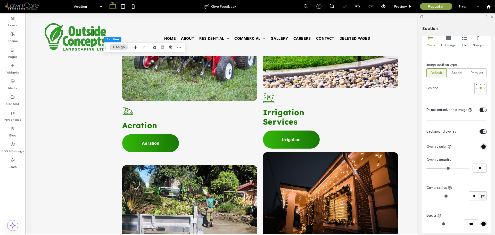
scroll to position [103, 0]
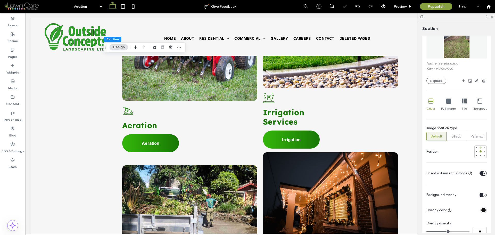
click at [480, 147] on div at bounding box center [481, 148] width 2 height 2
click at [480, 153] on div at bounding box center [481, 151] width 2 height 2
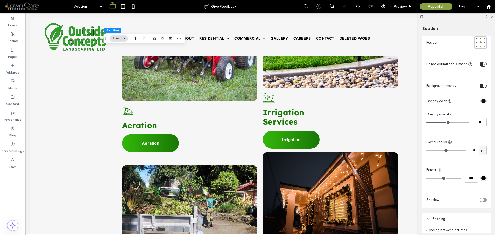
scroll to position [232, 0]
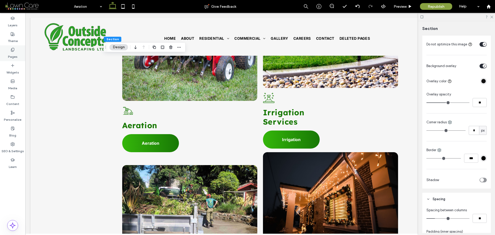
click at [15, 49] on div "Pages" at bounding box center [12, 53] width 25 height 16
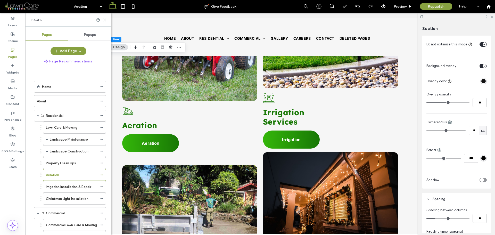
click at [106, 19] on icon at bounding box center [105, 20] width 4 height 4
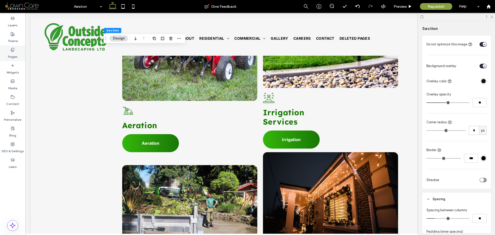
click at [15, 52] on label "Pages" at bounding box center [13, 55] width 10 height 7
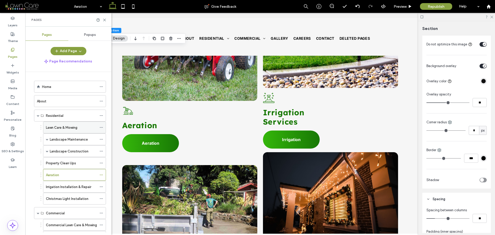
click at [66, 126] on label "Lawn Care & Mowing" at bounding box center [61, 127] width 31 height 9
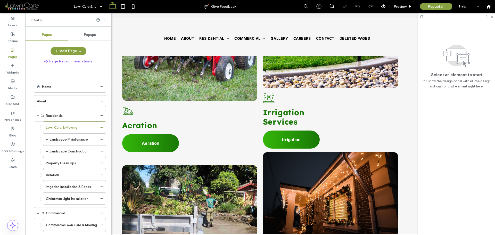
click at [104, 18] on icon at bounding box center [105, 20] width 4 height 4
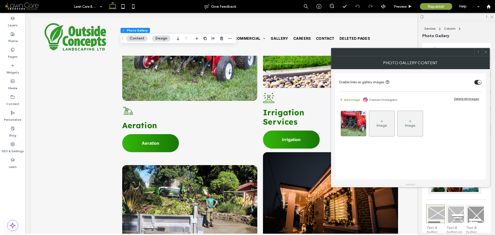
click at [379, 125] on div "Image" at bounding box center [382, 125] width 10 height 4
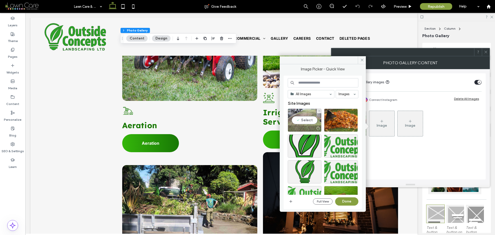
click at [312, 118] on div "Select" at bounding box center [305, 120] width 34 height 23
click at [354, 202] on button "Done" at bounding box center [346, 201] width 23 height 8
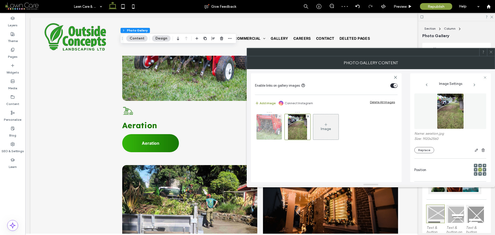
click at [281, 117] on div at bounding box center [280, 116] width 4 height 4
click at [491, 52] on icon at bounding box center [492, 52] width 4 height 4
